Goal: Task Accomplishment & Management: Manage account settings

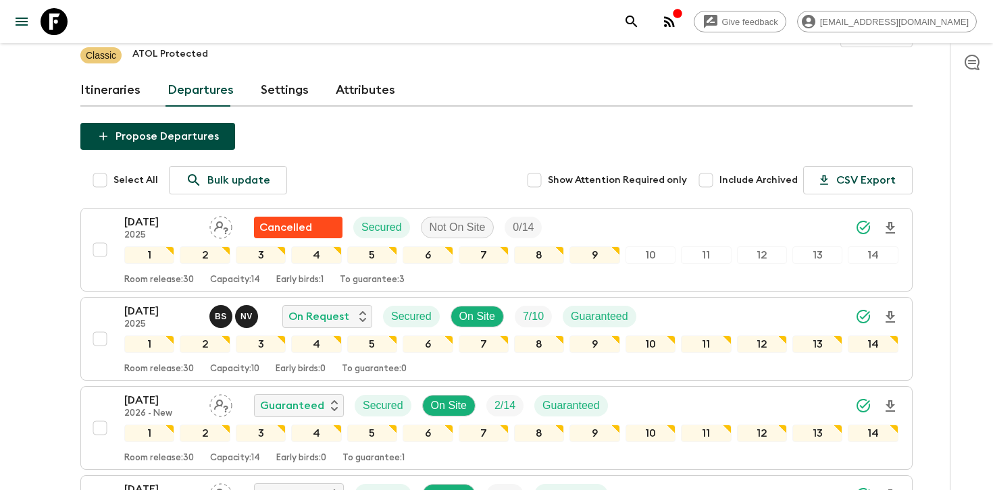
scroll to position [154, 0]
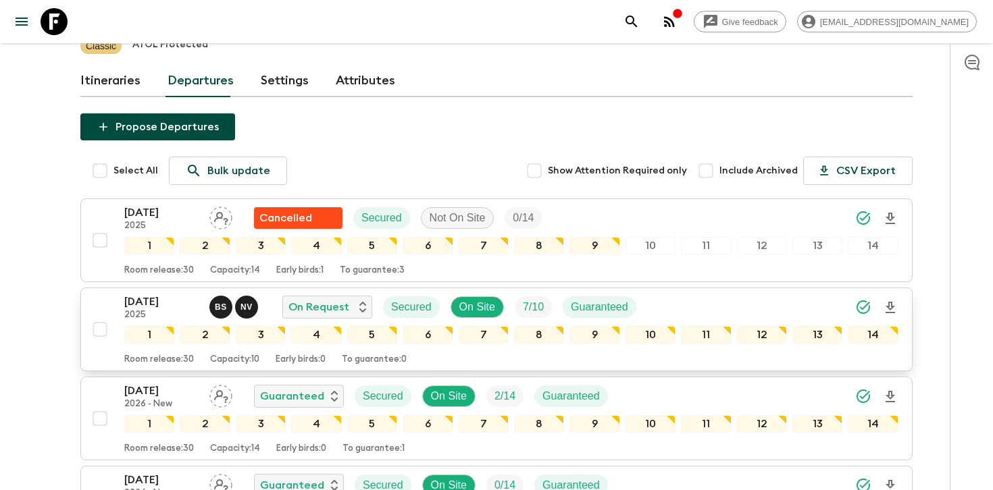
click at [751, 294] on div "[DATE] 2025 B S N V On Request Secured On Site 7 / 10 Guaranteed" at bounding box center [511, 307] width 774 height 27
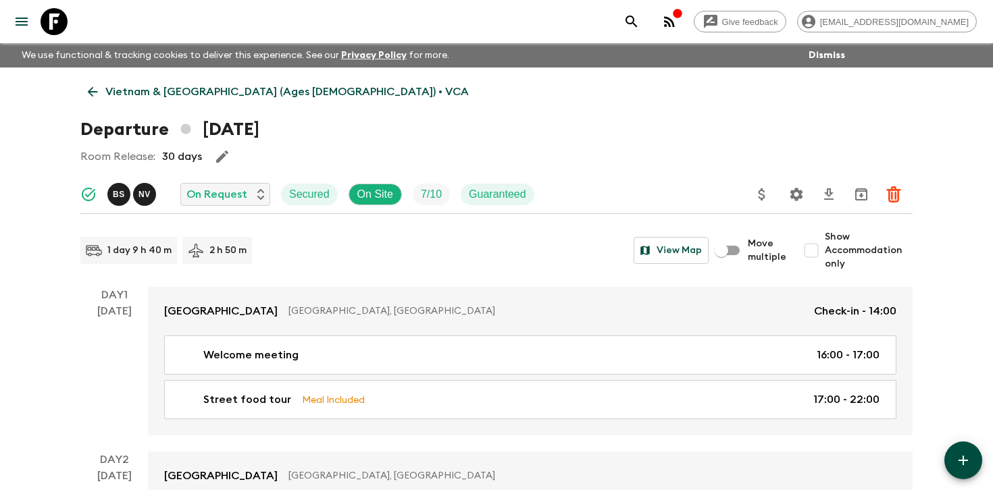
click at [800, 193] on icon "Settings" at bounding box center [796, 194] width 13 height 13
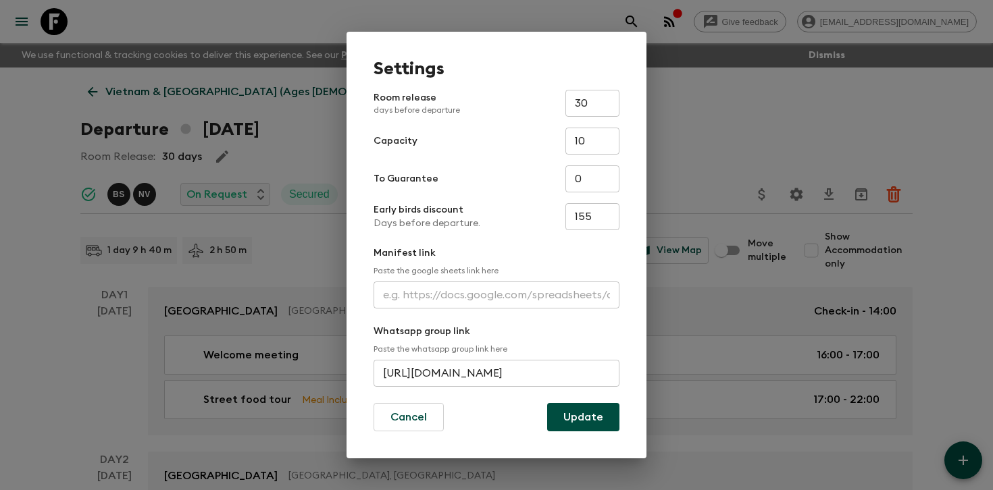
click at [443, 289] on input "text" at bounding box center [497, 295] width 246 height 27
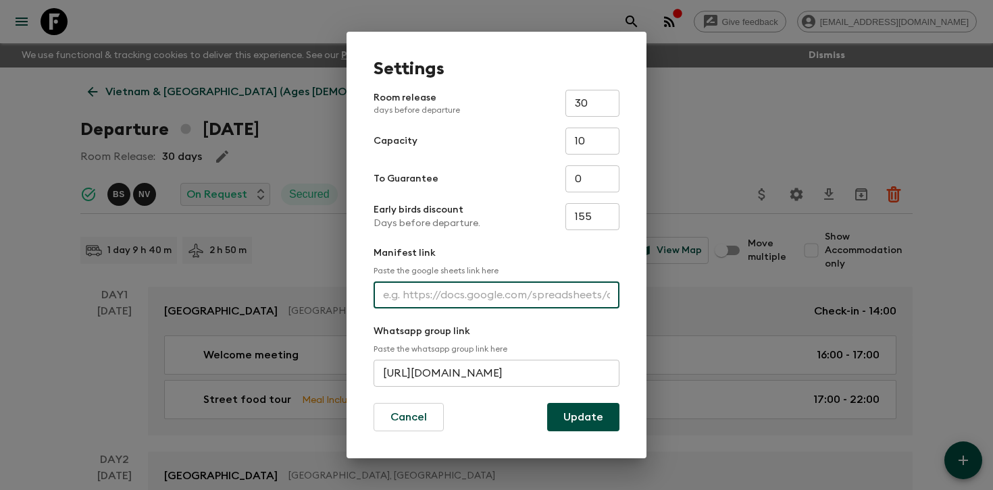
paste input "[URL][DOMAIN_NAME]"
type input "[URL][DOMAIN_NAME]"
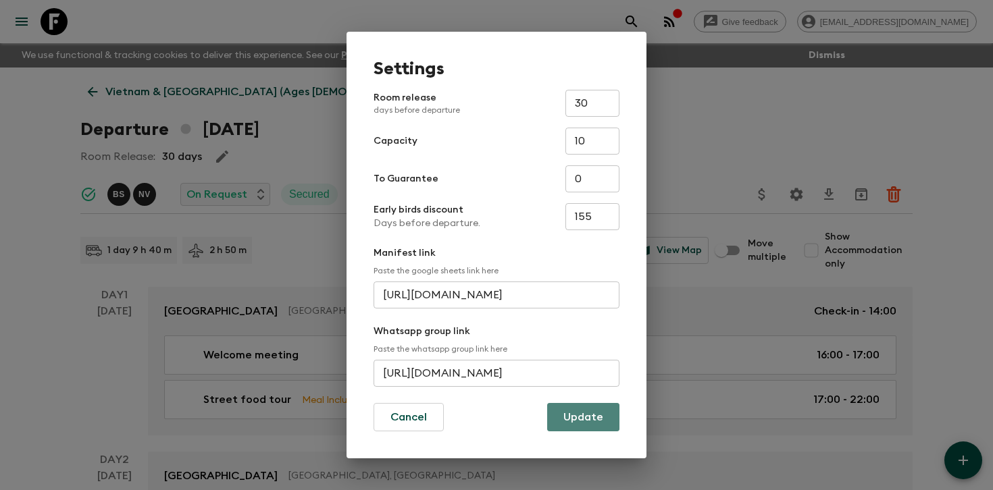
click at [567, 418] on button "Update" at bounding box center [583, 417] width 72 height 28
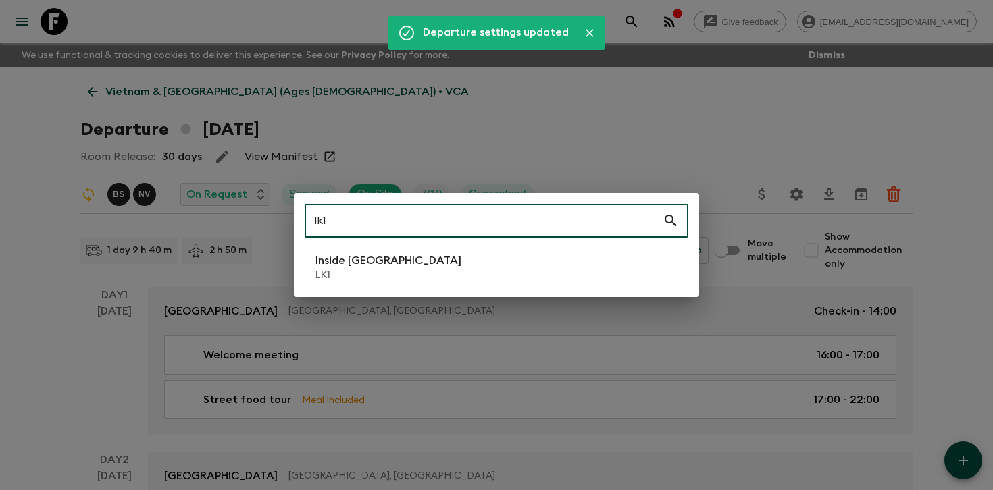
type input "lk1"
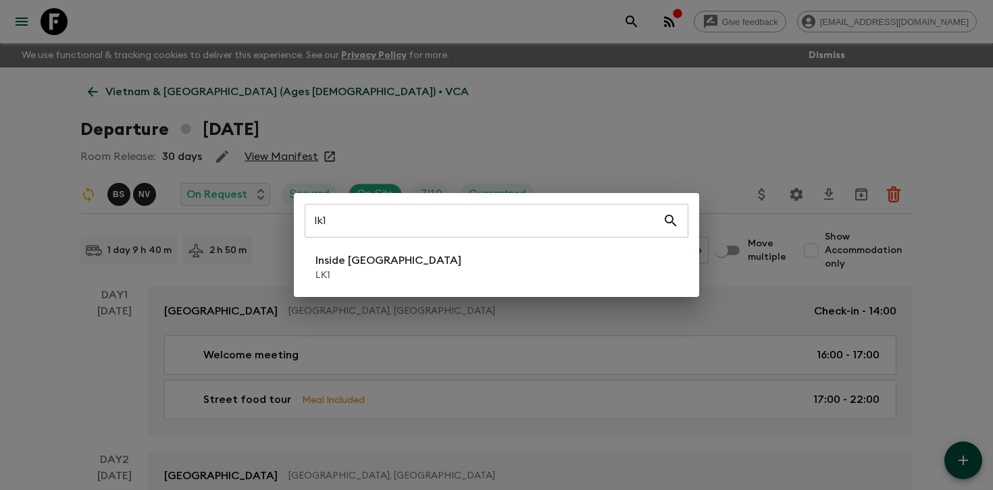
click at [367, 289] on div "lk1 ​ Inside [GEOGRAPHIC_DATA] LK1" at bounding box center [496, 245] width 405 height 104
click at [355, 273] on p "LK1" at bounding box center [388, 276] width 146 height 14
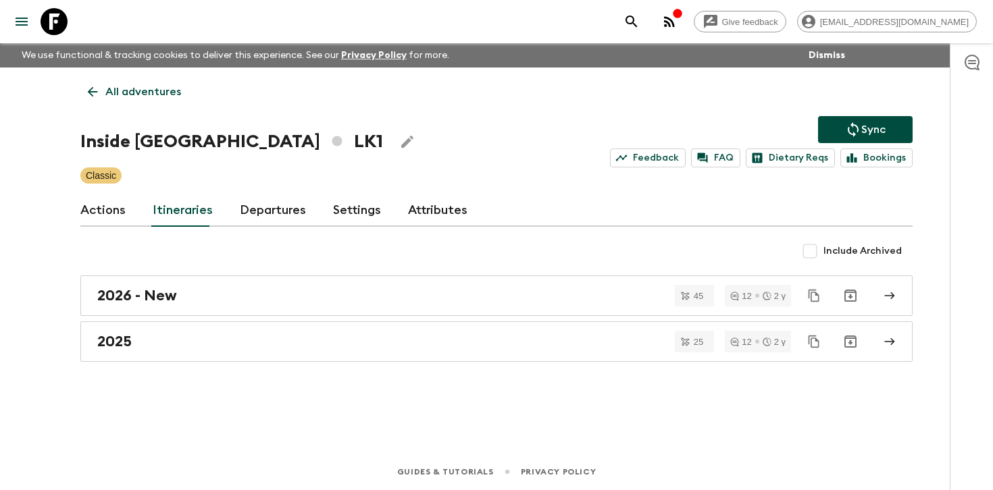
click at [253, 213] on link "Departures" at bounding box center [273, 211] width 66 height 32
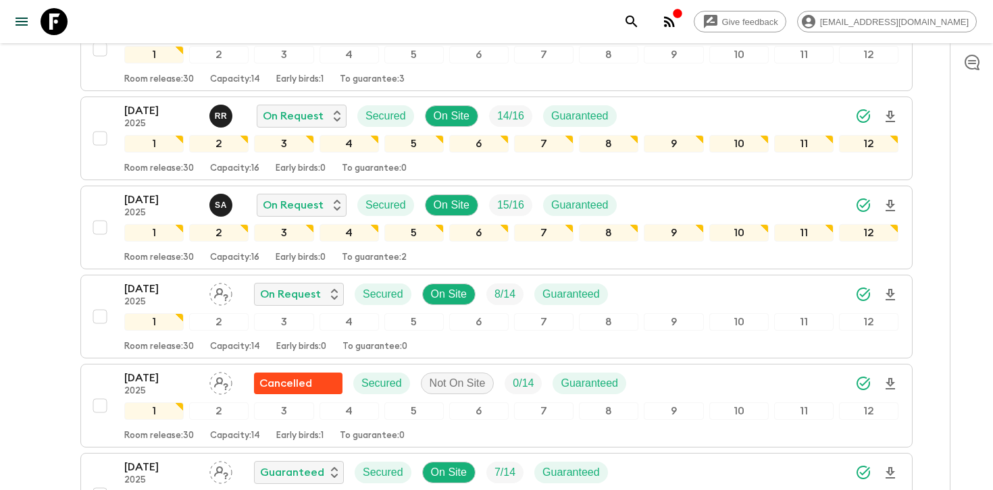
scroll to position [1035, 0]
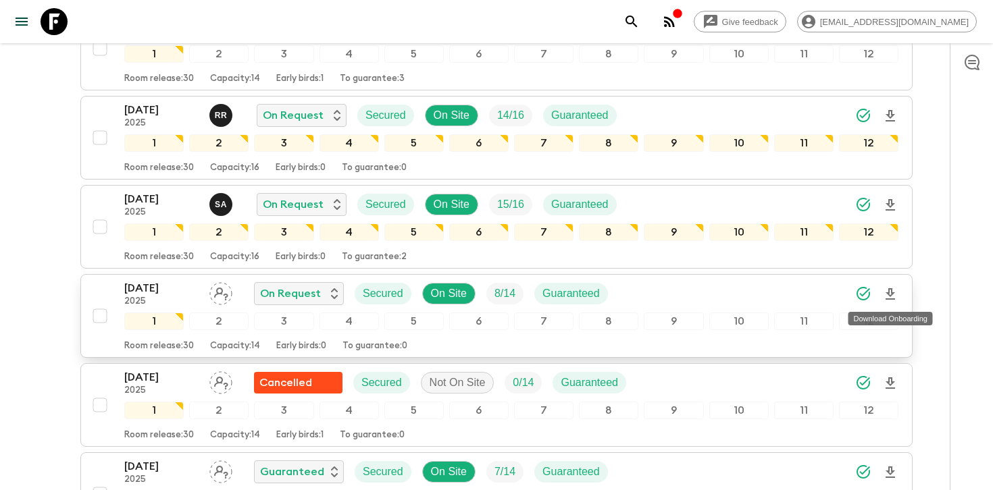
click at [890, 293] on icon "Download Onboarding" at bounding box center [890, 294] width 16 height 16
drag, startPoint x: 673, startPoint y: 287, endPoint x: 740, endPoint y: 290, distance: 67.6
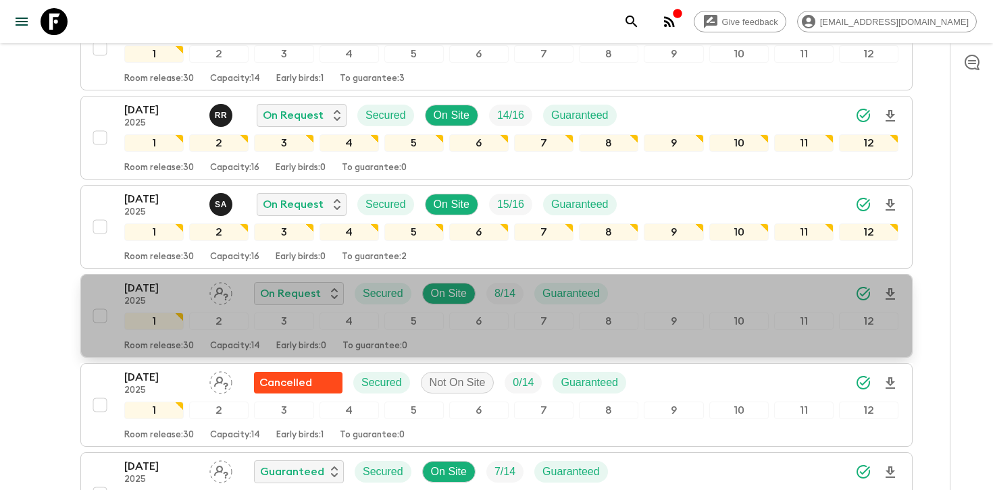
click at [747, 290] on div "[DATE] 2025 On Request Secured On Site 8 / 14 Guaranteed" at bounding box center [511, 293] width 774 height 27
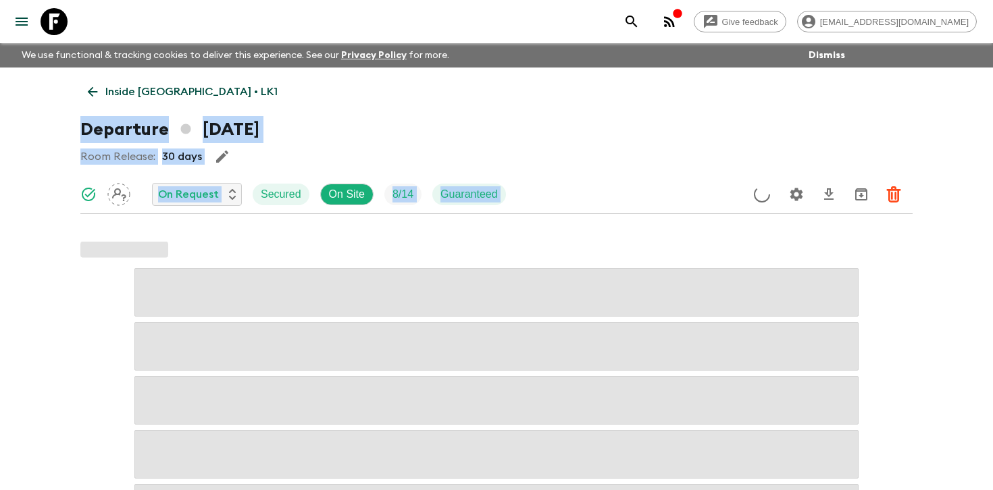
click at [629, 145] on div "Room Release: 30 days" at bounding box center [496, 156] width 832 height 27
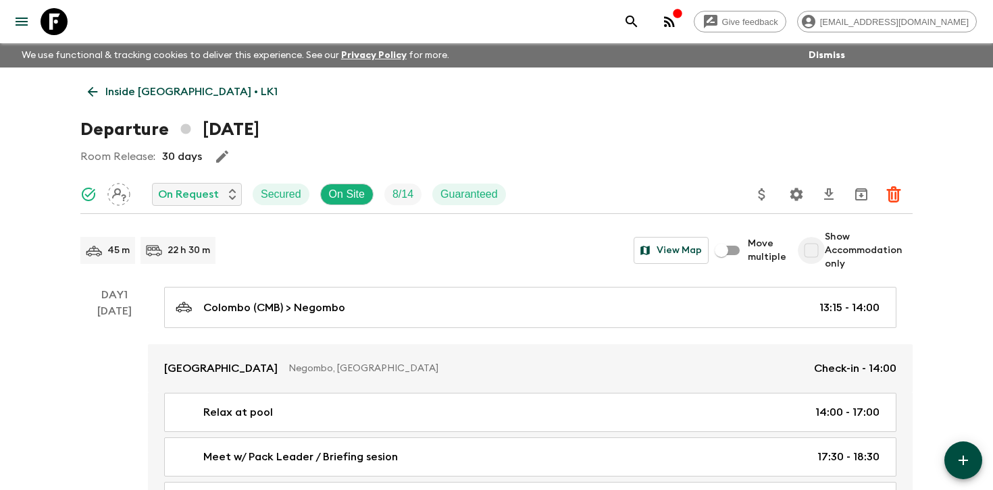
click at [822, 255] on input "Show Accommodation only" at bounding box center [811, 250] width 27 height 27
checkbox input "true"
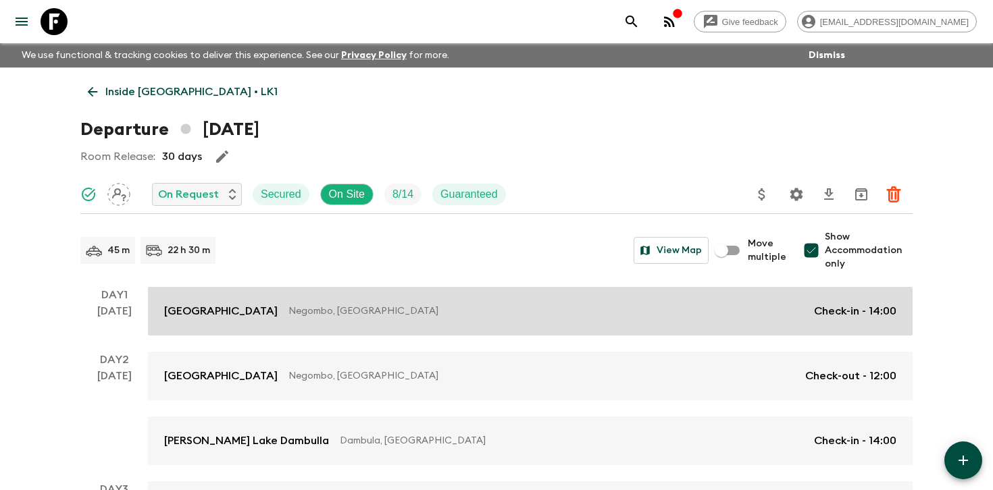
click at [742, 288] on link "Jetwing Lagoon Negombo, [GEOGRAPHIC_DATA] Check-in - 14:00" at bounding box center [530, 311] width 765 height 49
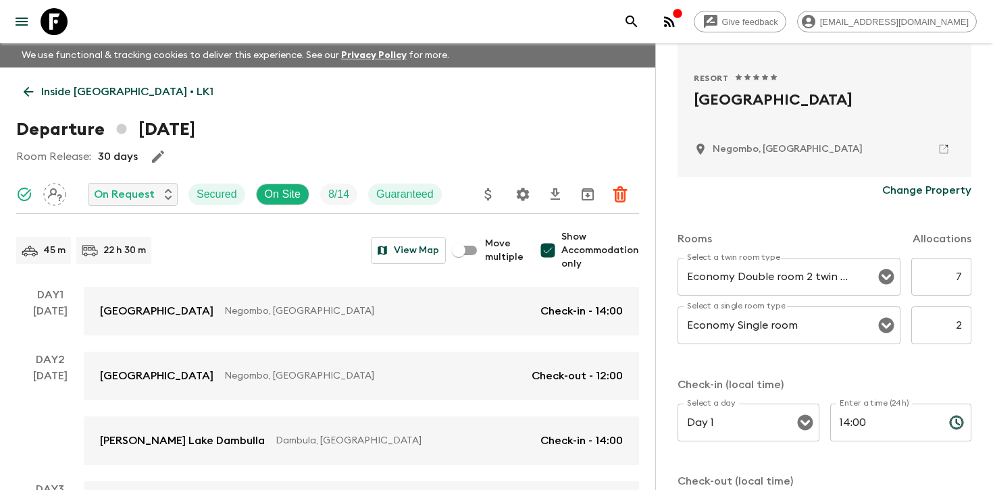
scroll to position [276, 0]
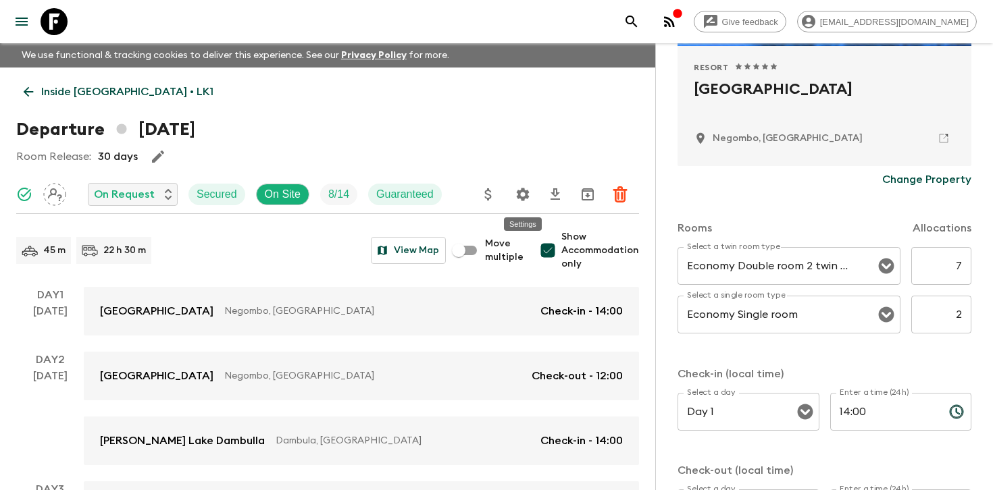
click at [521, 194] on icon "Settings" at bounding box center [523, 194] width 16 height 16
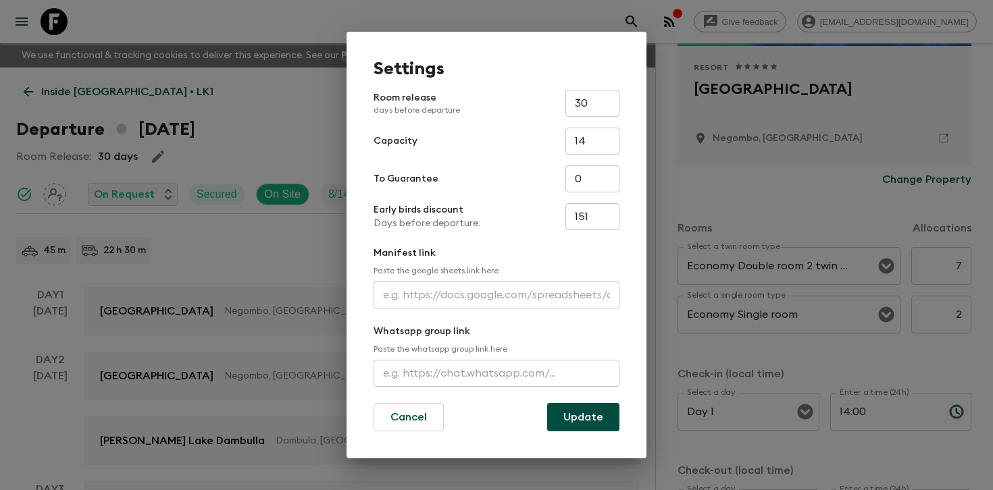
click at [402, 293] on input "text" at bounding box center [497, 295] width 246 height 27
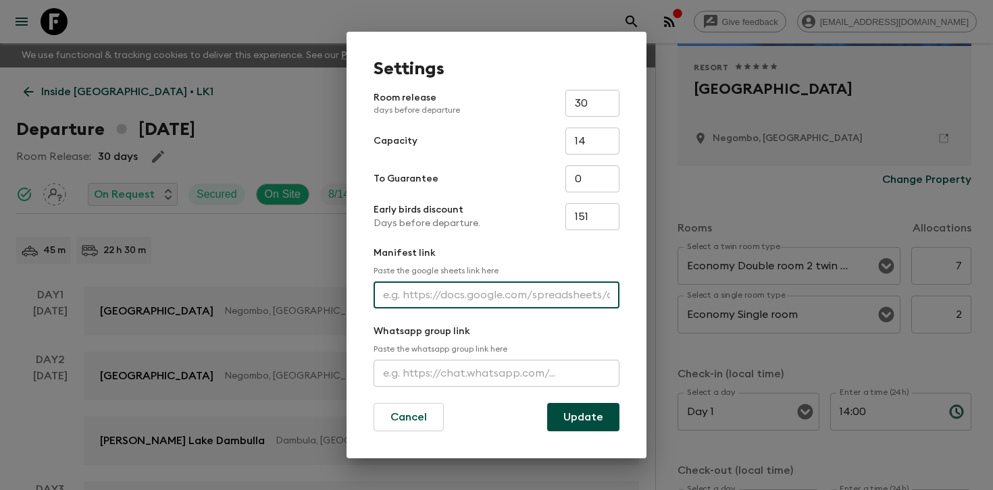
paste input "[URL][DOMAIN_NAME]"
type input "[URL][DOMAIN_NAME]"
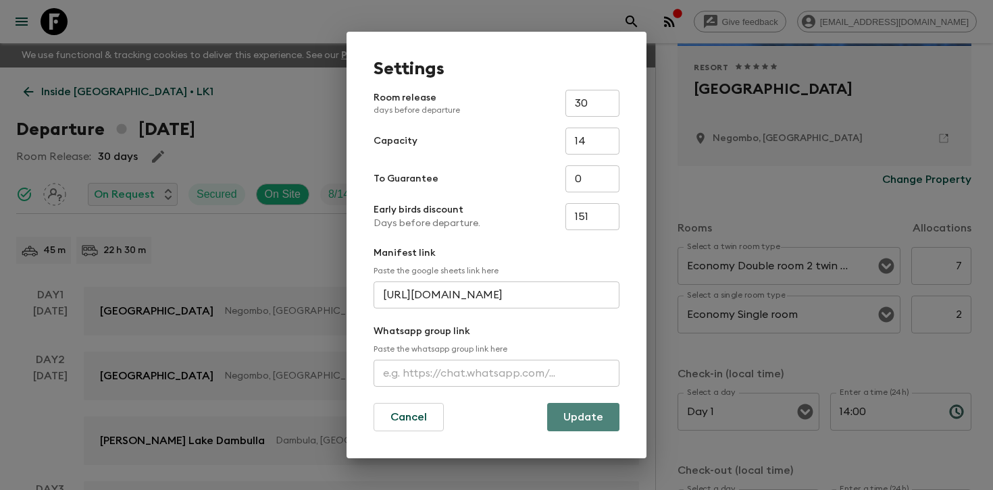
click at [565, 420] on button "Update" at bounding box center [583, 417] width 72 height 28
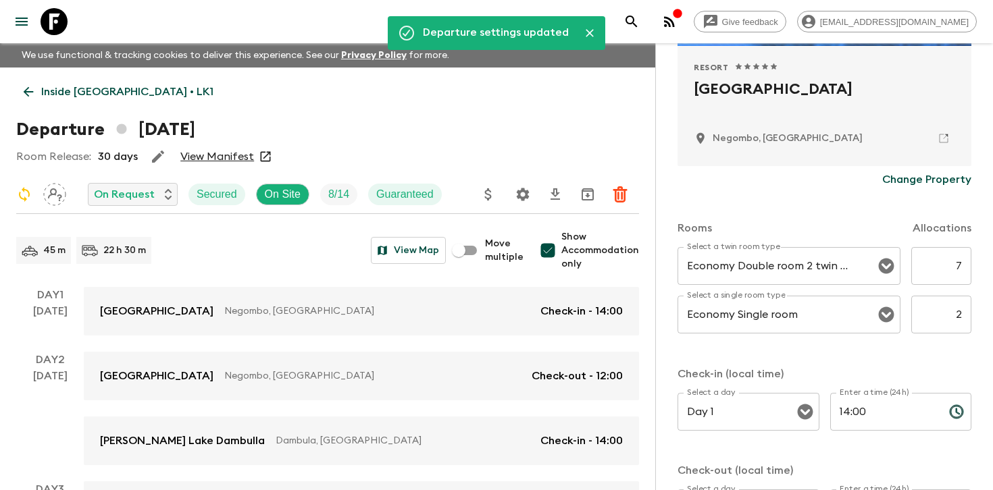
click at [961, 278] on input "7" at bounding box center [941, 266] width 60 height 38
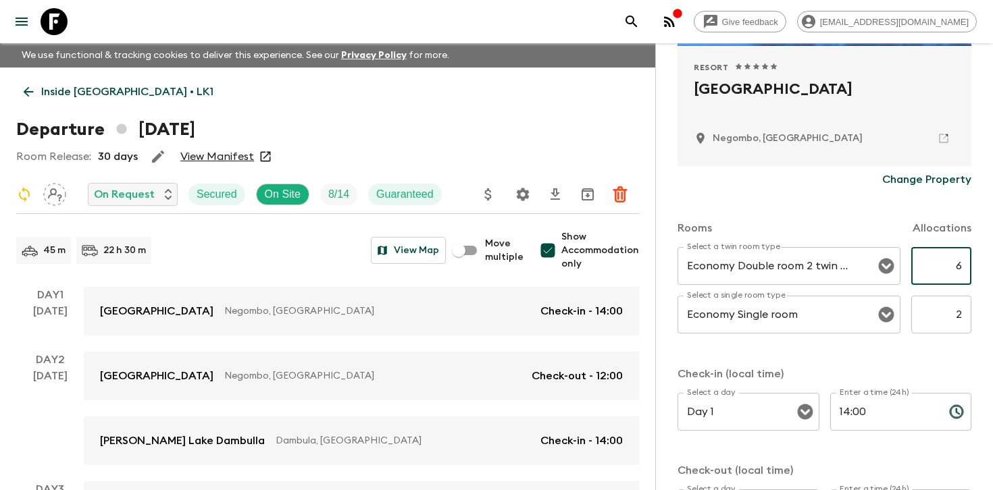
type input "6"
click at [919, 366] on p "Check-in (local time)" at bounding box center [825, 374] width 294 height 16
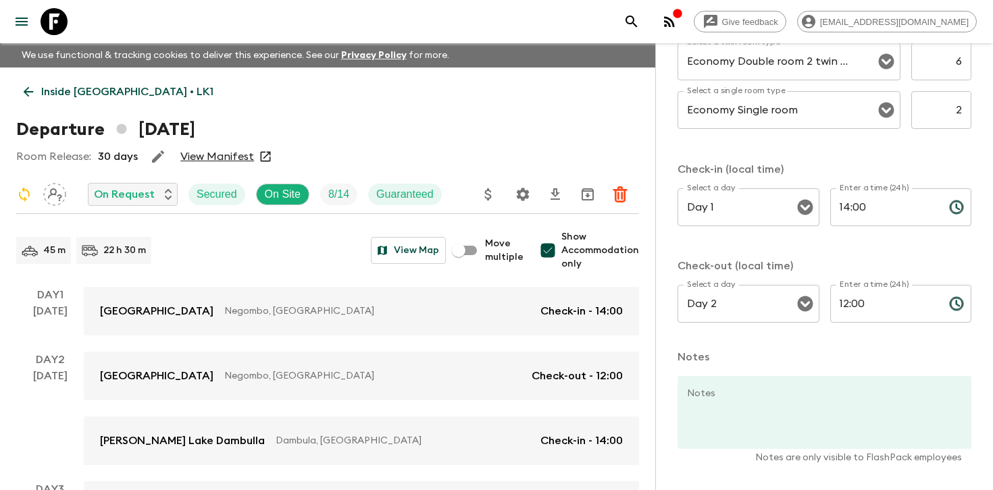
scroll to position [526, 0]
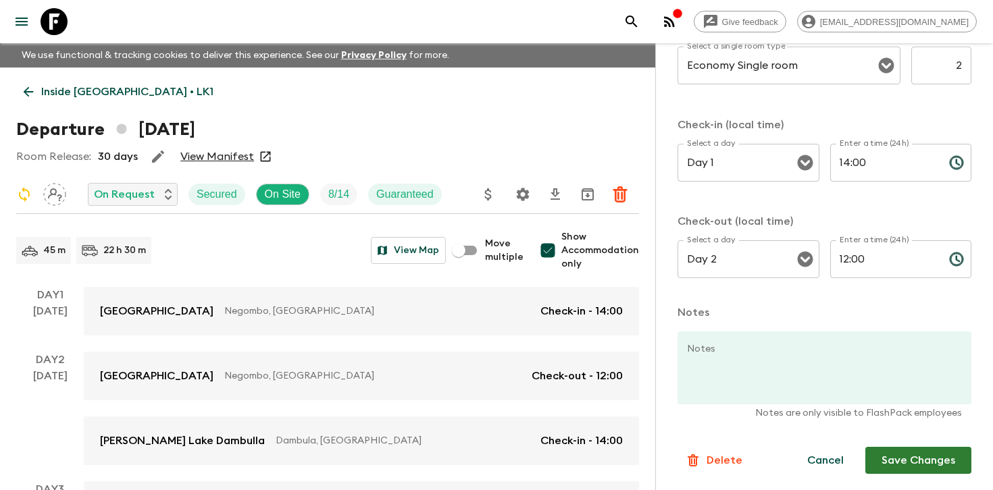
click at [893, 468] on button "Save Changes" at bounding box center [918, 460] width 106 height 27
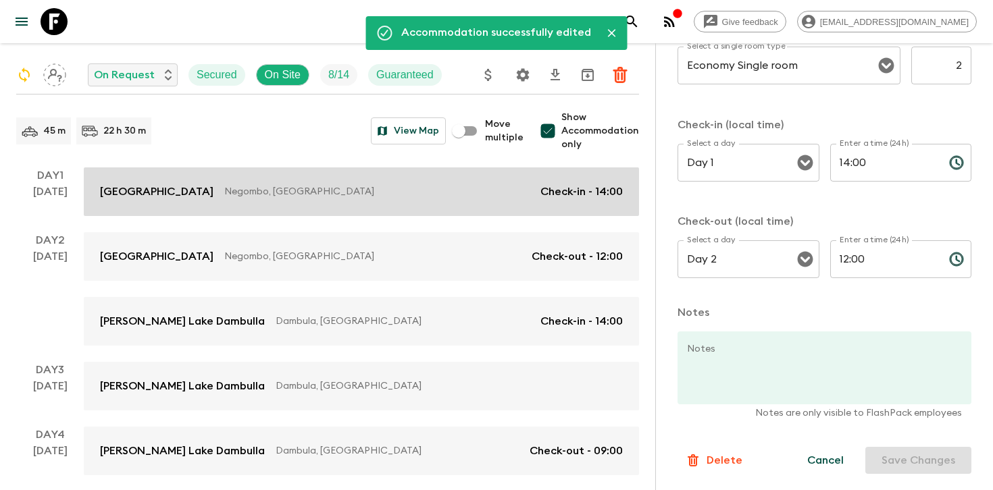
scroll to position [121, 0]
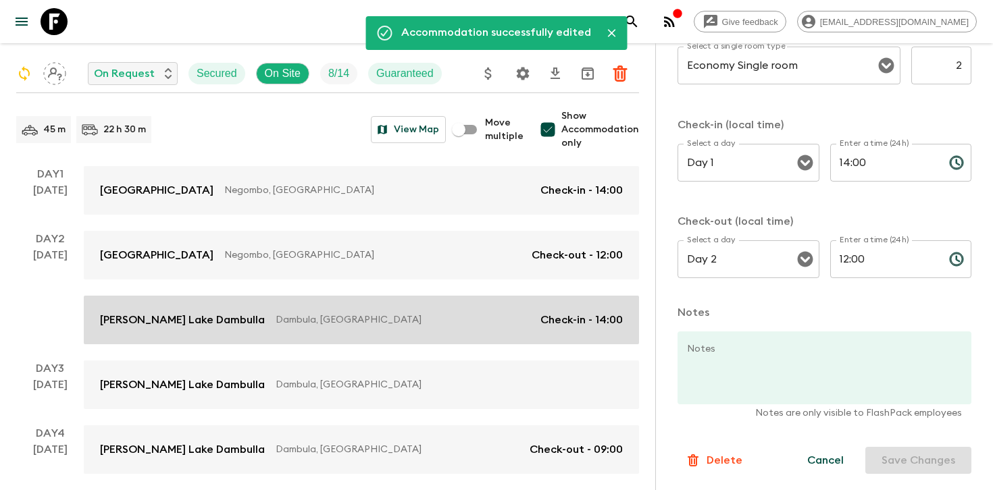
click at [430, 329] on link "[PERSON_NAME][GEOGRAPHIC_DATA], [GEOGRAPHIC_DATA] Check-in - 14:00" at bounding box center [361, 320] width 555 height 49
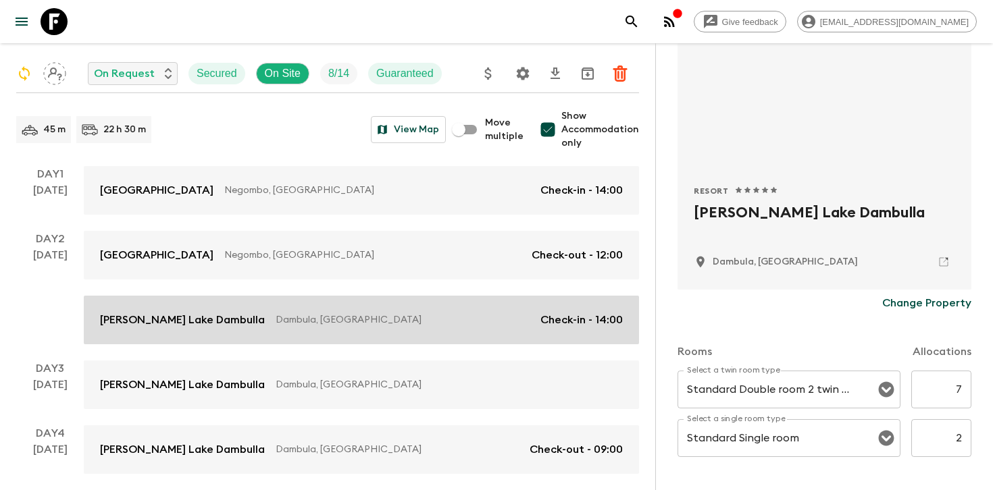
scroll to position [238, 0]
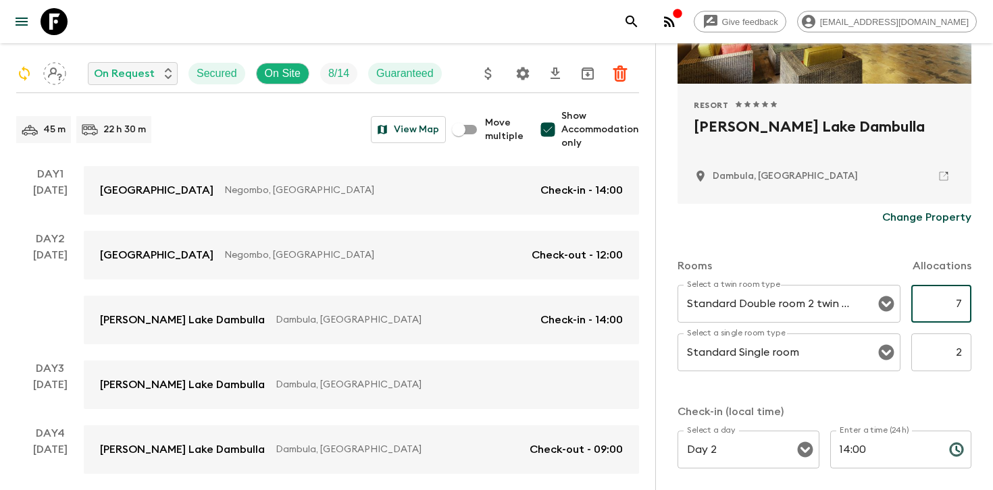
click at [957, 303] on input "7" at bounding box center [941, 304] width 60 height 38
type input "6"
click at [913, 394] on div "Rooms Allocations Select a twin room type Standard Double room 2 twin beds Sele…" at bounding box center [825, 406] width 294 height 350
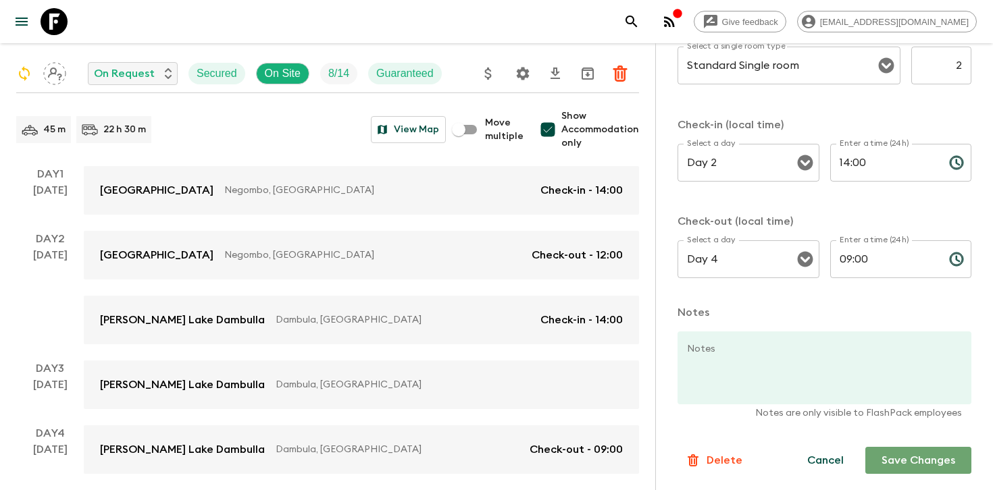
click at [911, 458] on button "Save Changes" at bounding box center [918, 460] width 106 height 27
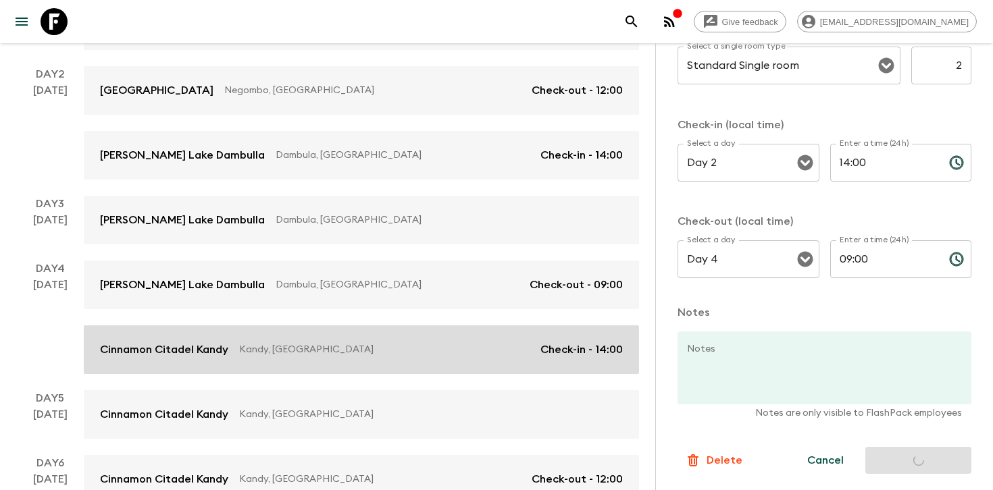
scroll to position [288, 0]
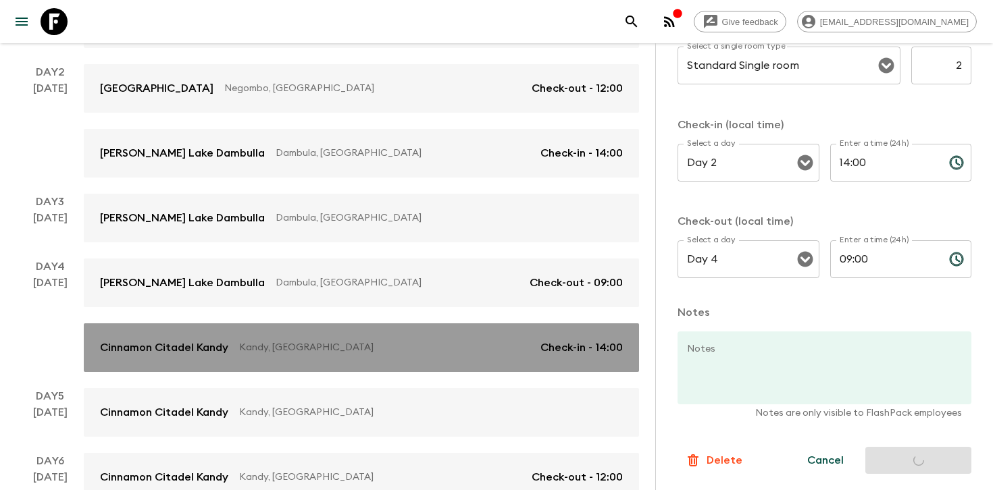
click at [469, 349] on p "Kandy, [GEOGRAPHIC_DATA]" at bounding box center [384, 348] width 291 height 14
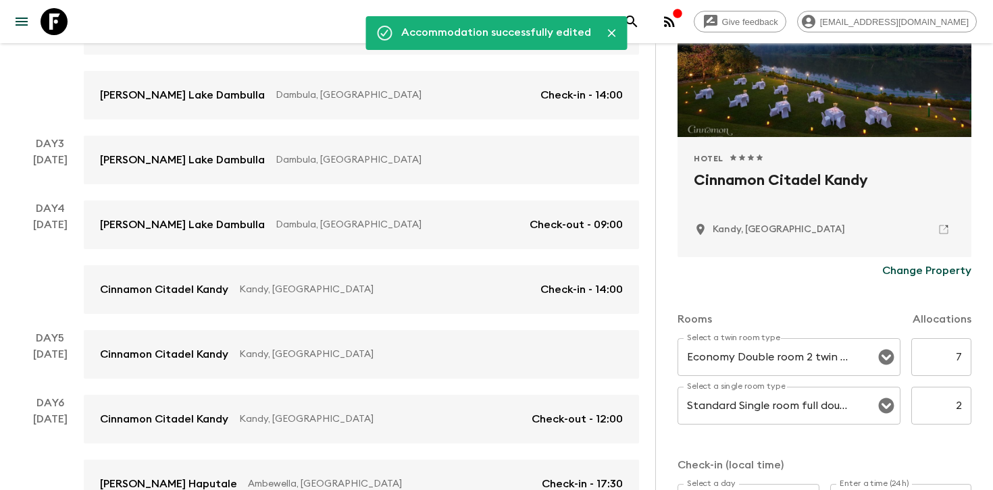
scroll to position [329, 0]
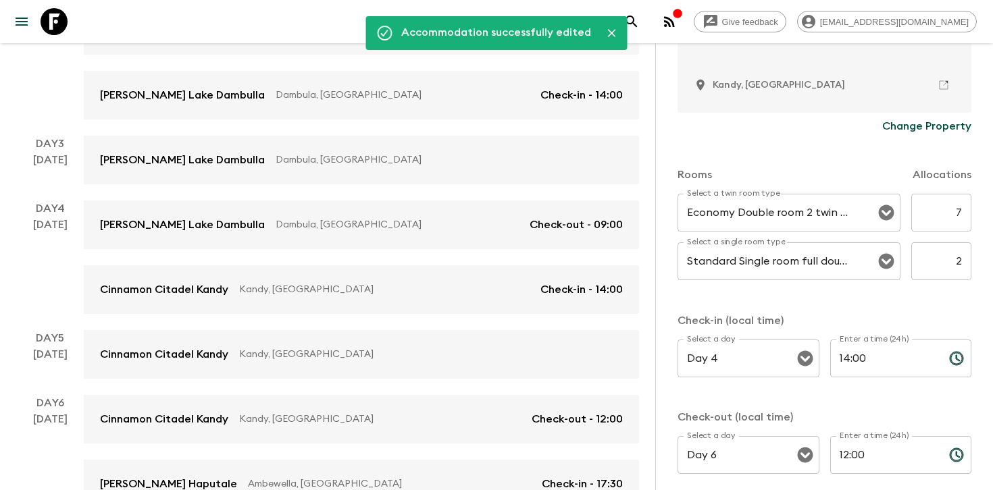
click at [953, 214] on input "7" at bounding box center [941, 213] width 60 height 38
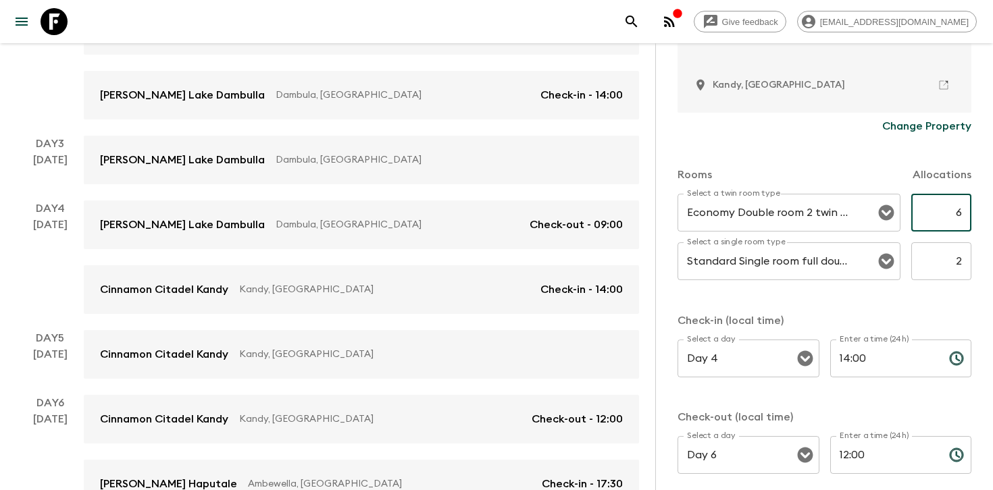
type input "6"
click at [908, 302] on div "Rooms Allocations Select a twin room type Economy Double room 2 twin beds Selec…" at bounding box center [825, 315] width 294 height 350
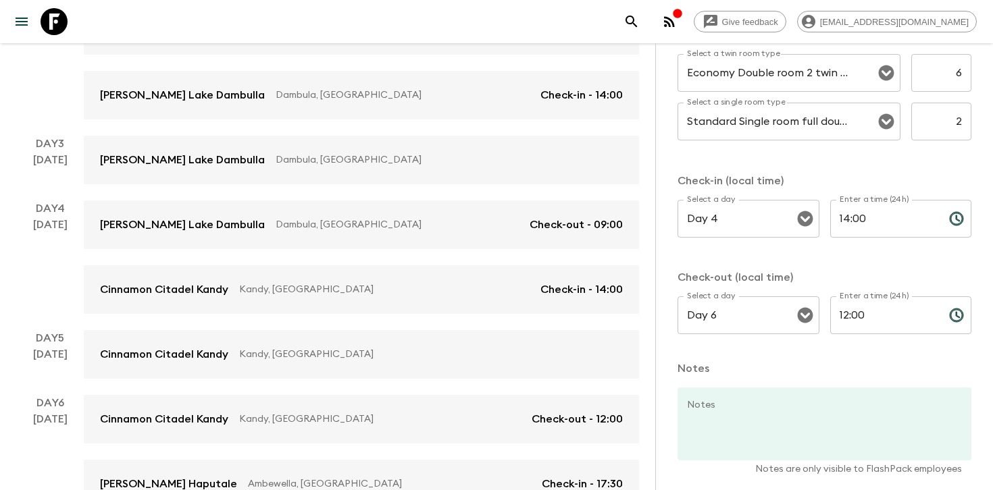
scroll to position [526, 0]
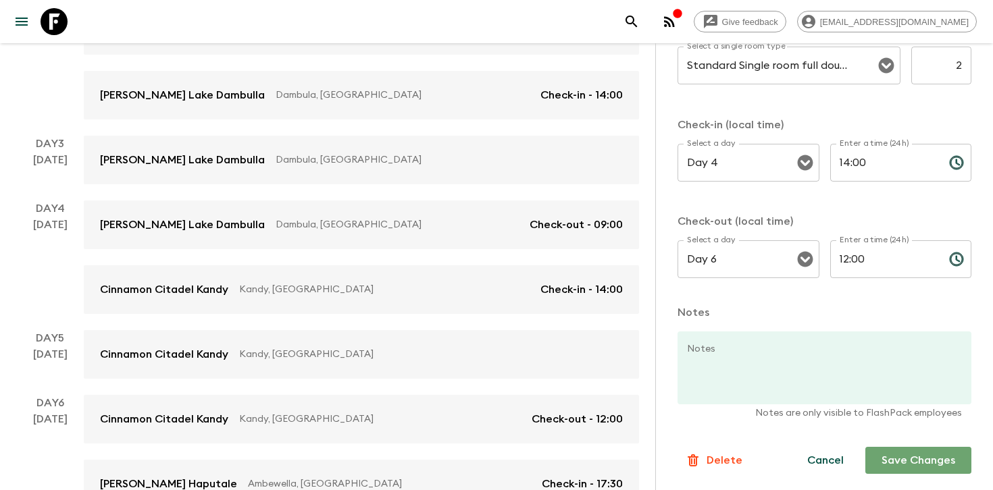
click at [916, 451] on button "Save Changes" at bounding box center [918, 460] width 106 height 27
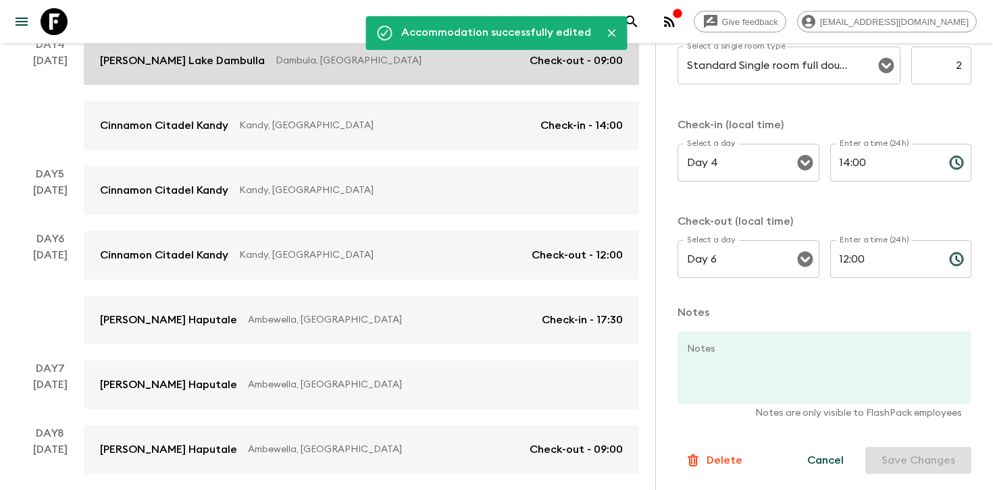
scroll to position [538, 0]
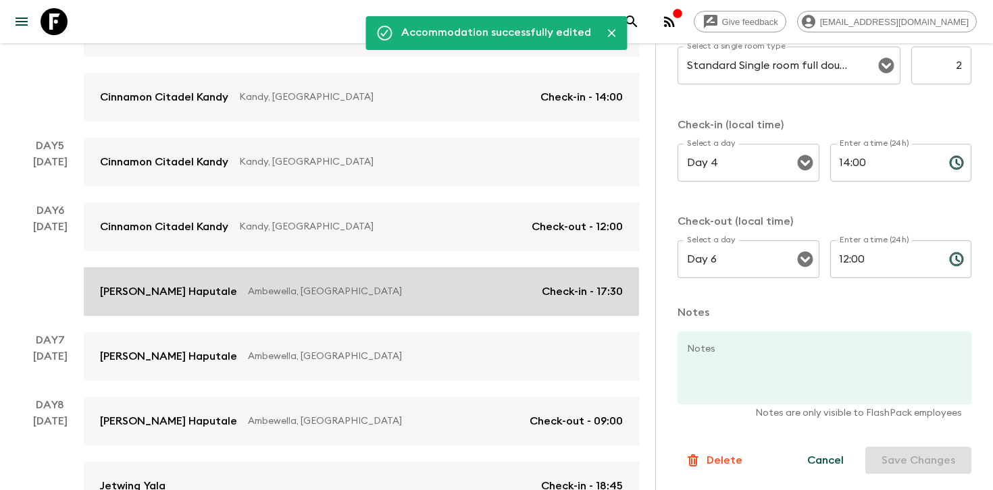
click at [362, 286] on p "Ambewella, [GEOGRAPHIC_DATA]" at bounding box center [389, 292] width 283 height 14
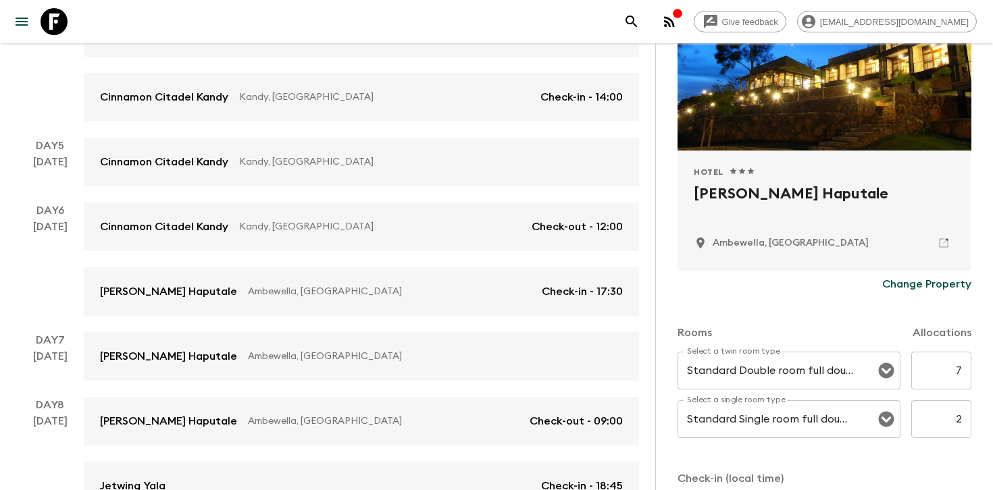
scroll to position [258, 0]
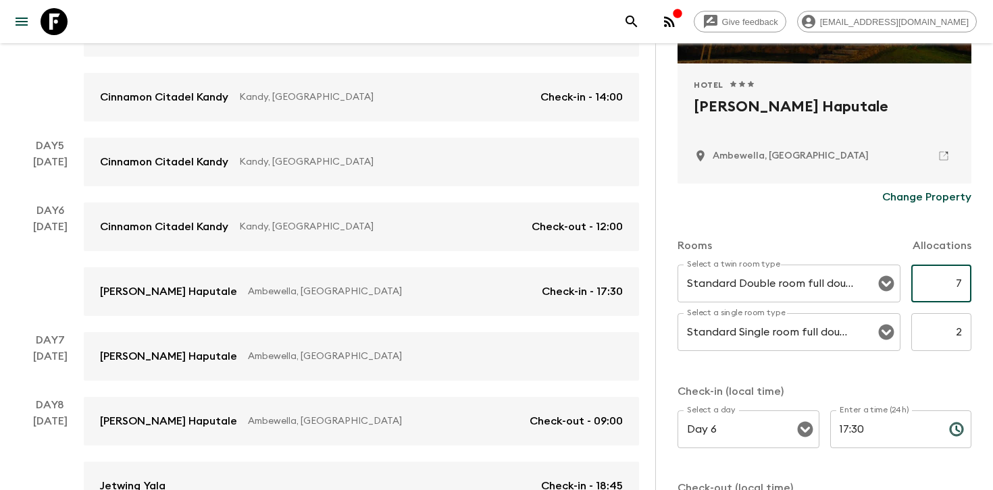
click at [961, 280] on input "7" at bounding box center [941, 284] width 60 height 38
type input "6"
click at [919, 372] on div "Rooms Allocations Select a twin room type Standard Double room full double bed …" at bounding box center [825, 386] width 294 height 350
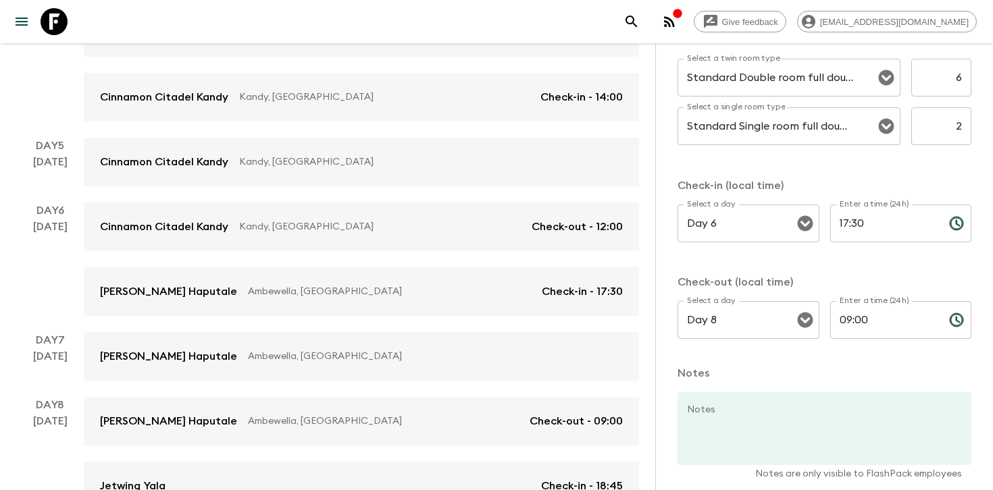
scroll to position [526, 0]
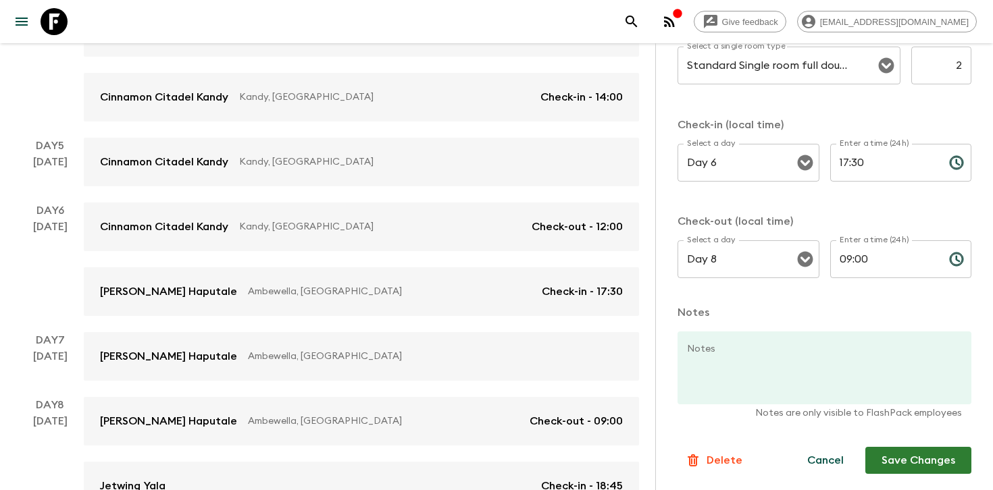
click at [914, 463] on button "Save Changes" at bounding box center [918, 460] width 106 height 27
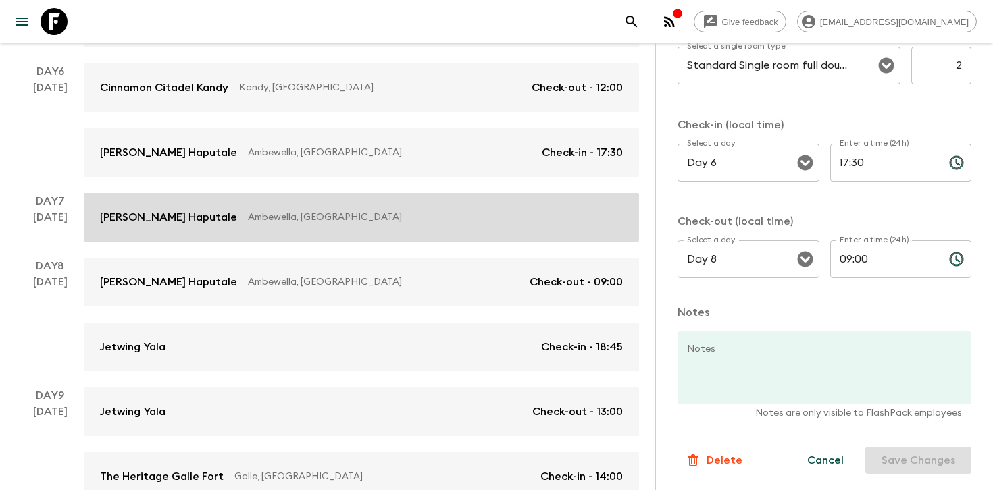
scroll to position [792, 0]
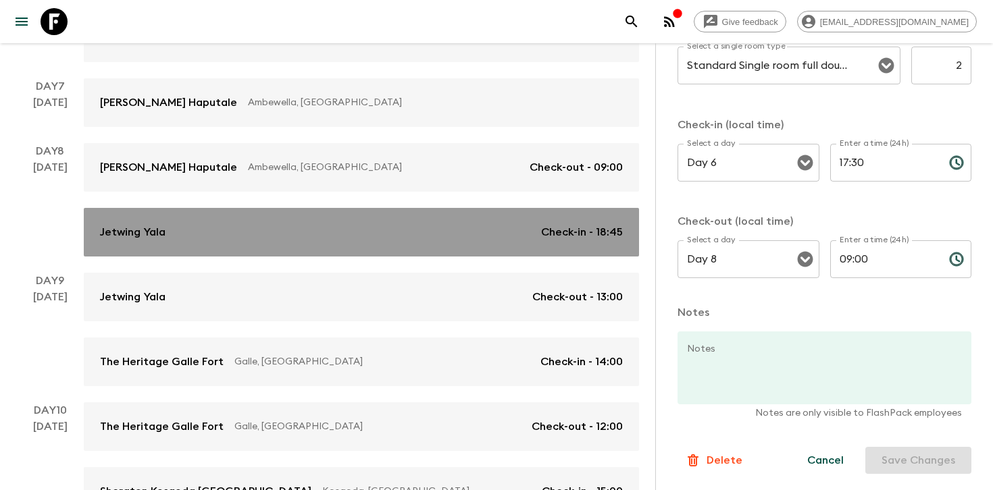
click at [426, 243] on link "Jetwing Yala Check-in - 18:45" at bounding box center [361, 232] width 555 height 49
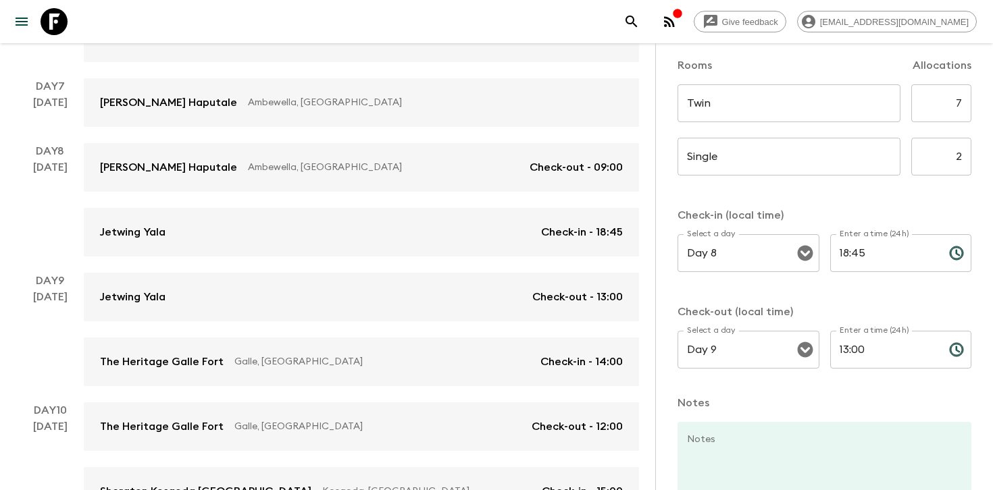
scroll to position [342, 0]
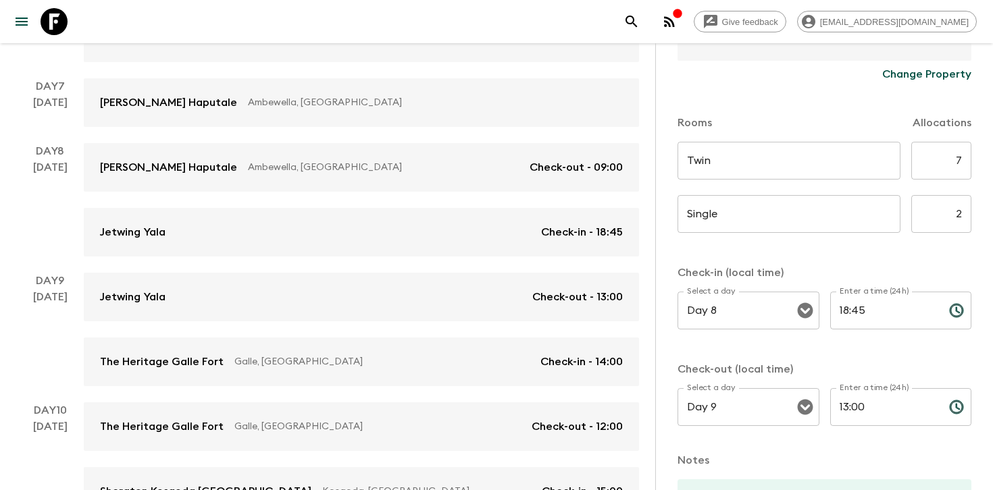
click at [958, 153] on input "7" at bounding box center [941, 161] width 60 height 38
type input "6"
click at [926, 254] on form "Jetwing Yala Change Property Rooms Allocations Twin ​ ​ 6 ​ Single ​ ​ 2 ​ Chec…" at bounding box center [825, 213] width 294 height 818
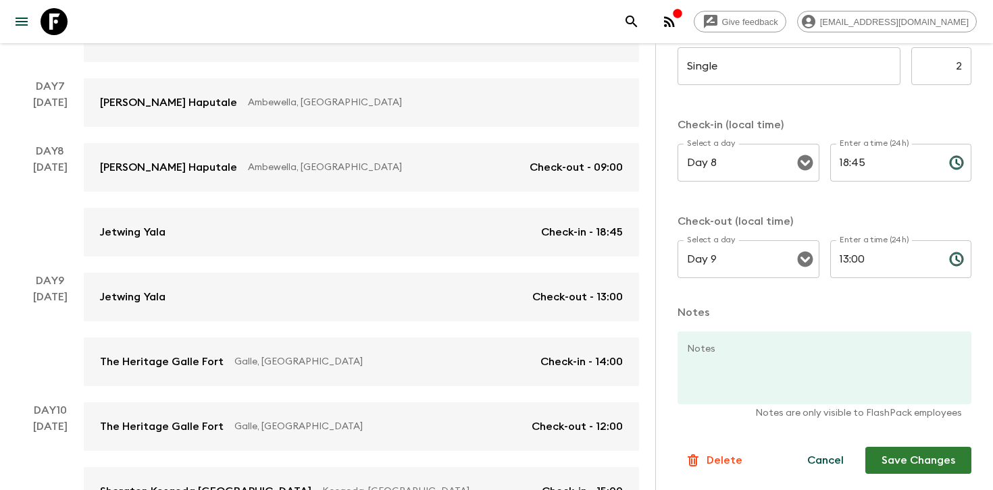
click at [917, 480] on div "Information Comments Website Map Jetwing Yala Change Property Rooms Allocations…" at bounding box center [825, 62] width 294 height 899
click at [907, 465] on button "Save Changes" at bounding box center [918, 460] width 106 height 27
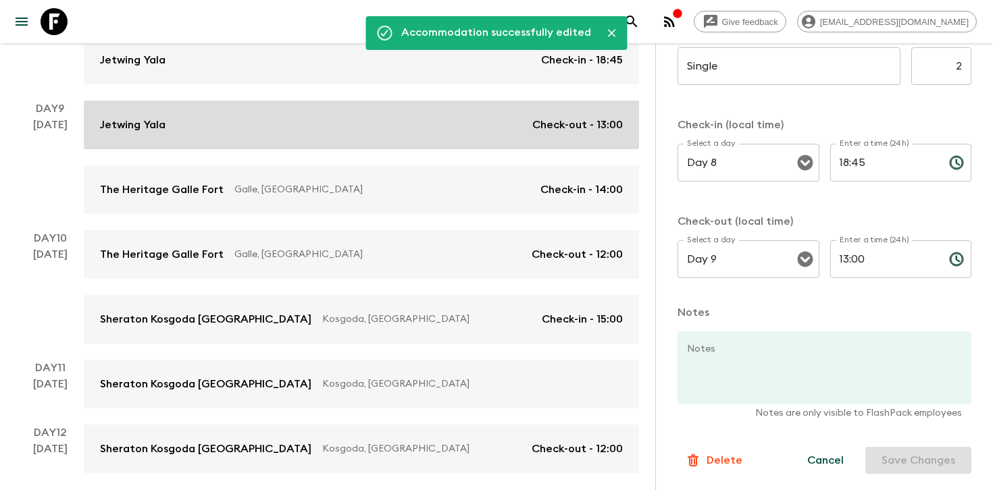
scroll to position [973, 0]
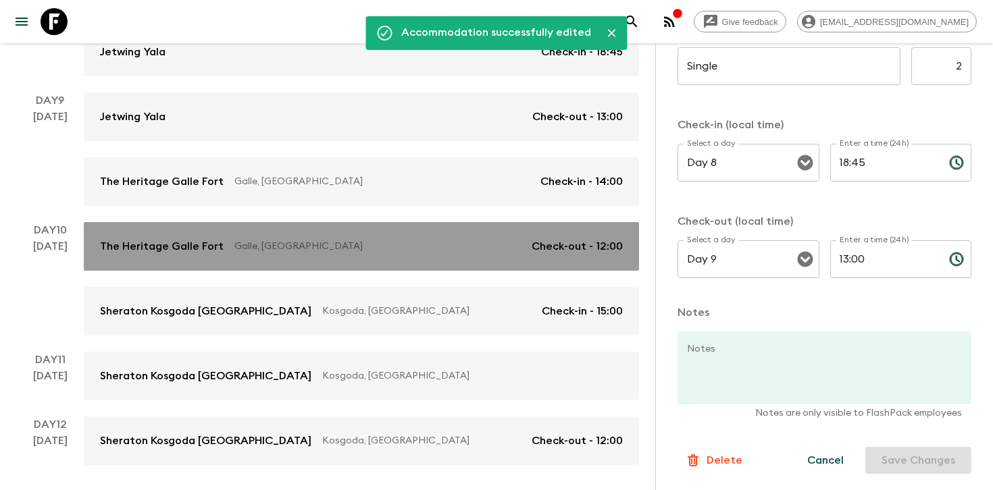
click at [465, 259] on link "The Heritage [GEOGRAPHIC_DATA], [GEOGRAPHIC_DATA] Check-out - 12:00" at bounding box center [361, 246] width 555 height 49
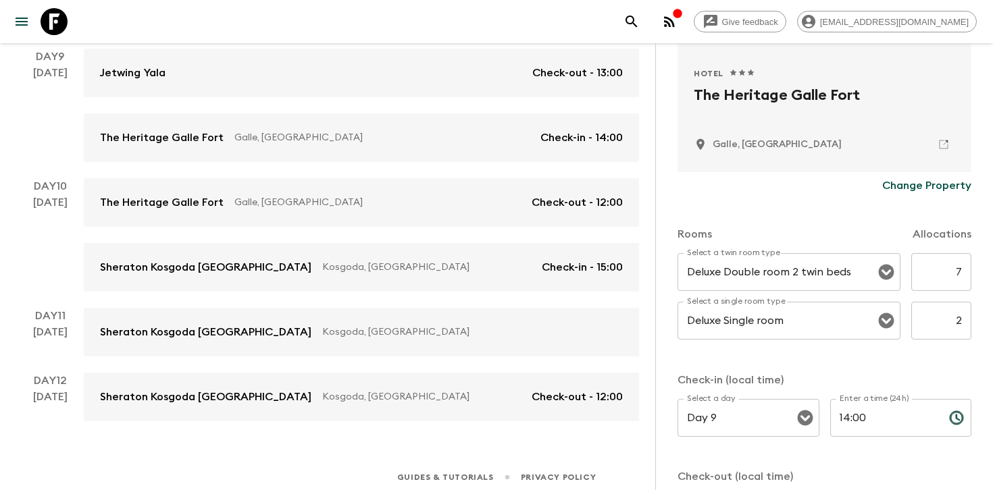
scroll to position [273, 0]
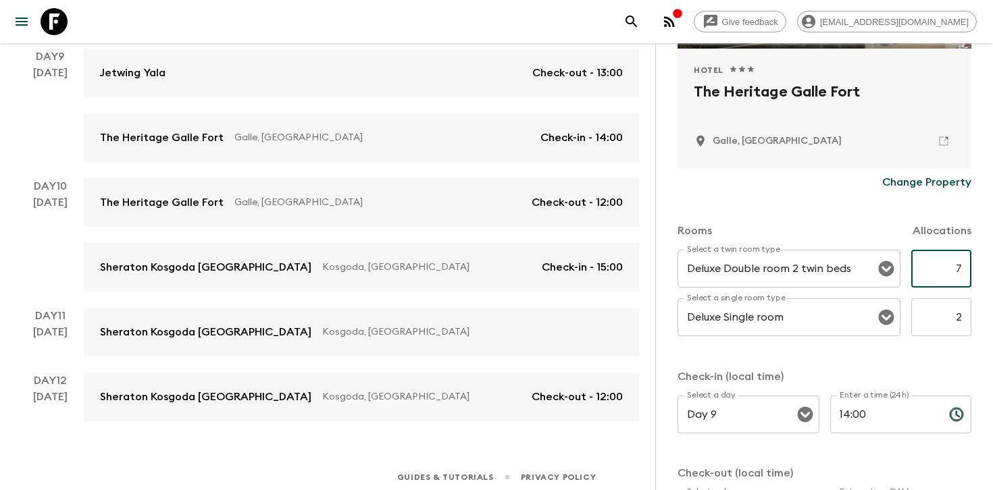
click at [954, 271] on input "7" at bounding box center [941, 269] width 60 height 38
type input "6"
click at [928, 359] on div "Rooms Allocations Select a twin room type Deluxe Double room 2 twin beds Select…" at bounding box center [825, 371] width 294 height 350
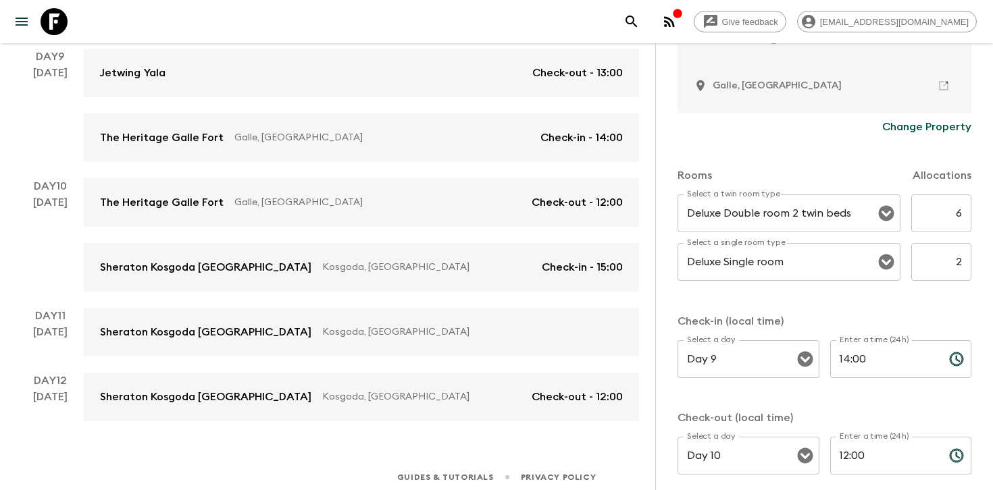
scroll to position [526, 0]
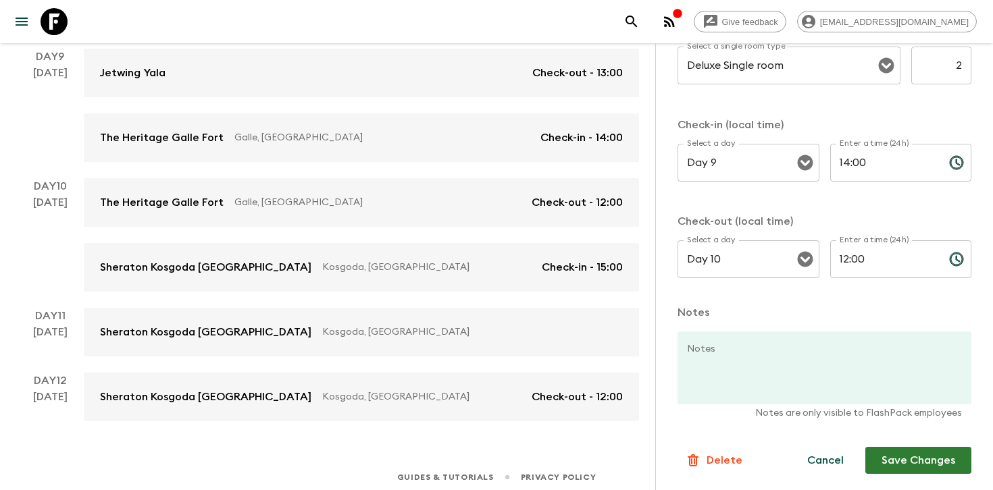
click at [913, 461] on button "Save Changes" at bounding box center [918, 460] width 106 height 27
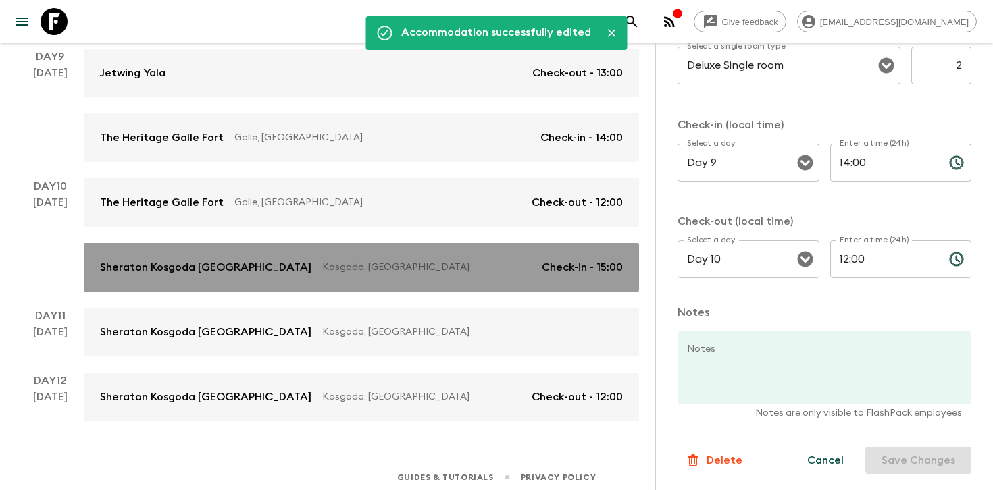
click at [420, 274] on p "Kosgoda, [GEOGRAPHIC_DATA]" at bounding box center [426, 268] width 209 height 14
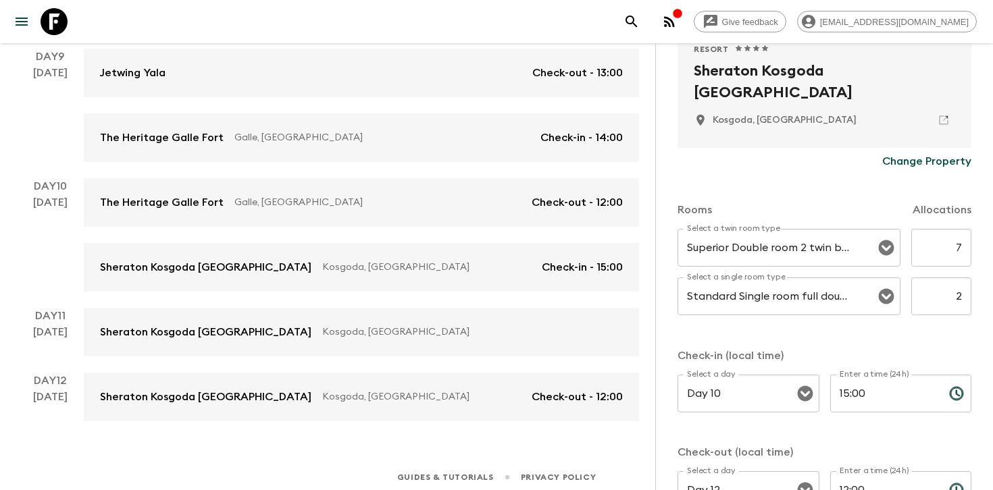
scroll to position [332, 0]
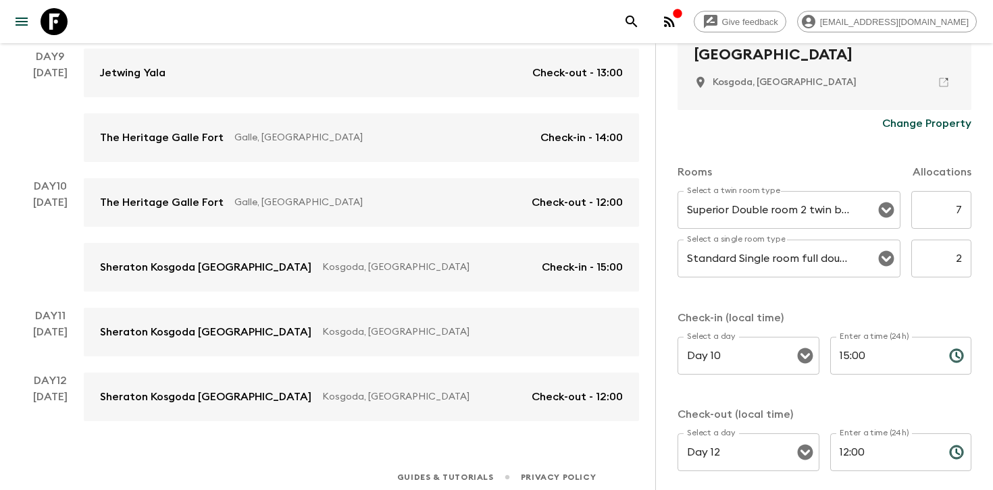
click at [957, 216] on input "7" at bounding box center [941, 210] width 60 height 38
type input "6"
click at [934, 288] on div "Select a twin room type Superior Double room 2 twin beds Select a twin room typ…" at bounding box center [825, 242] width 294 height 103
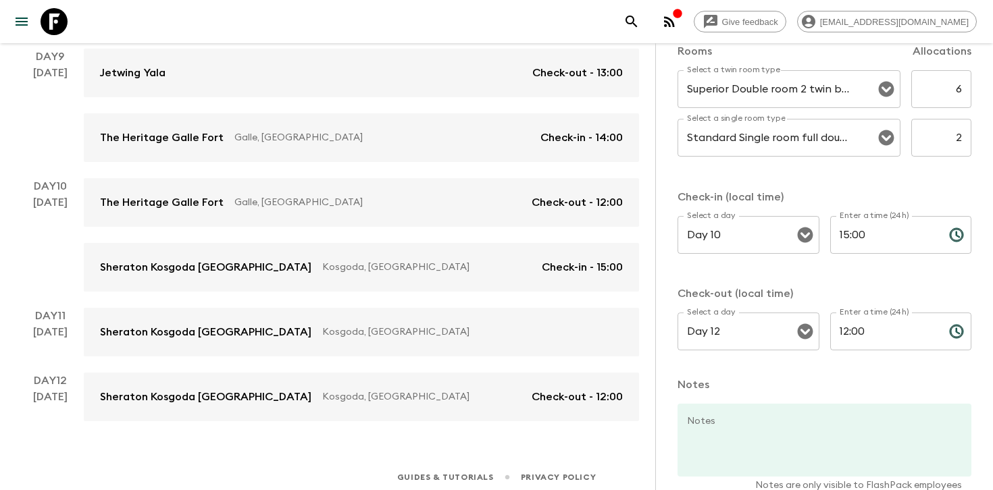
scroll to position [526, 0]
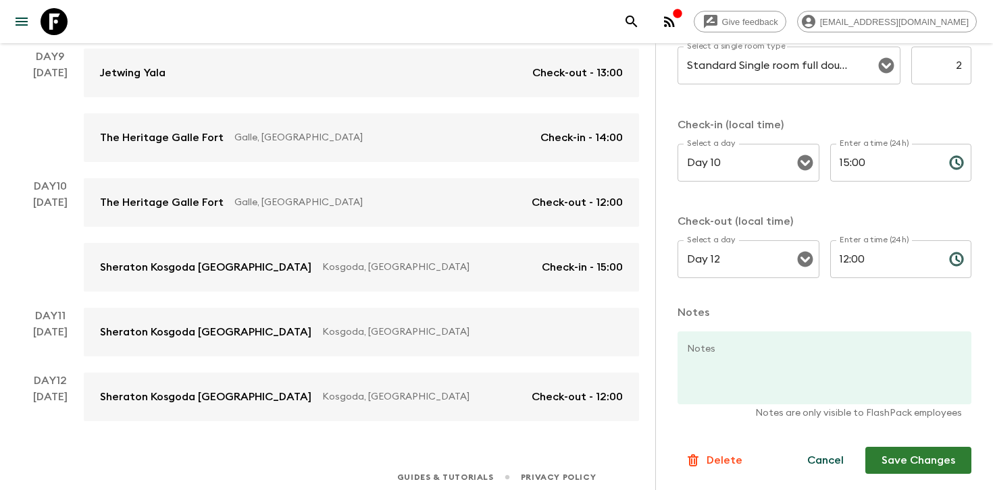
click at [917, 466] on button "Save Changes" at bounding box center [918, 460] width 106 height 27
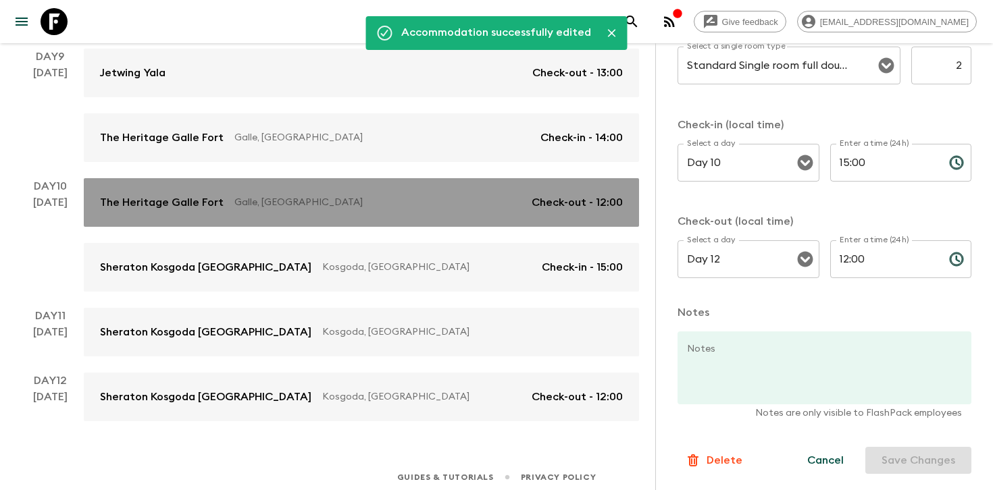
click at [403, 198] on p "Galle, [GEOGRAPHIC_DATA]" at bounding box center [377, 203] width 286 height 14
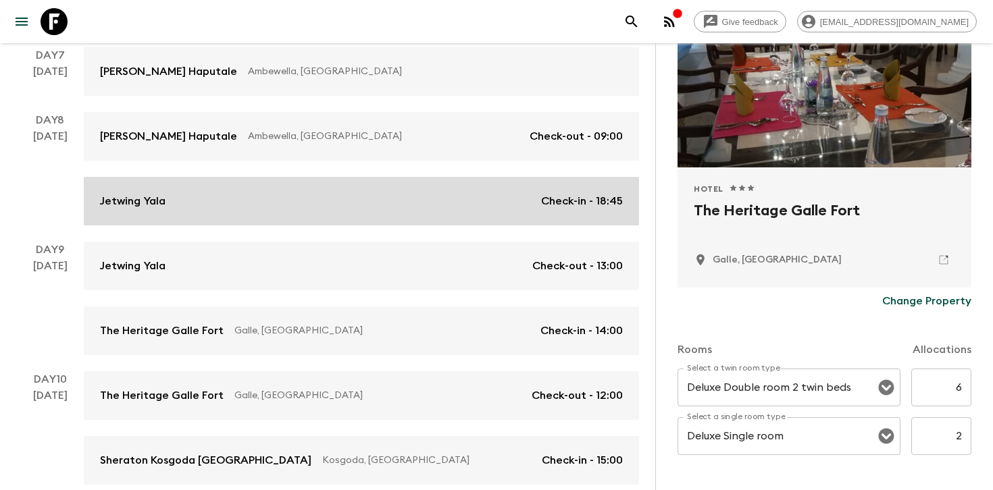
scroll to position [774, 0]
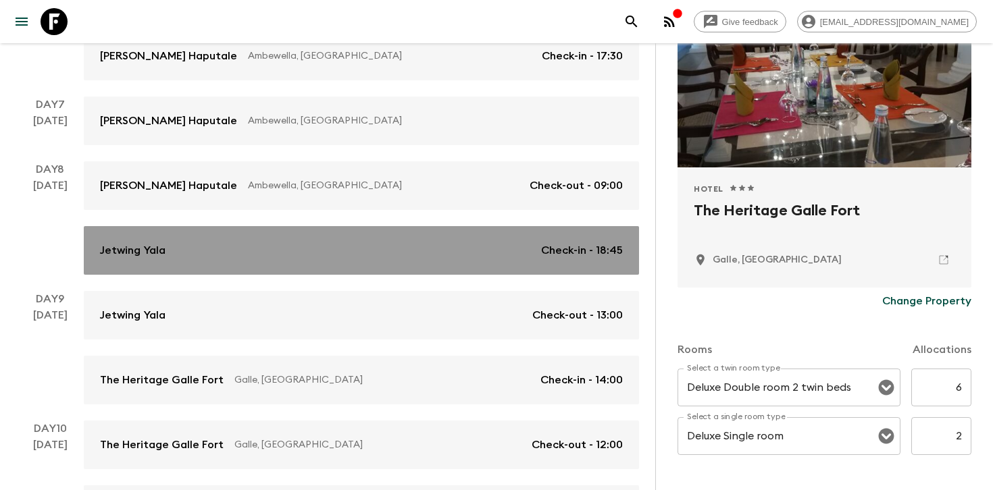
click at [418, 247] on div "Jetwing Yala Check-in - 18:45" at bounding box center [361, 251] width 523 height 16
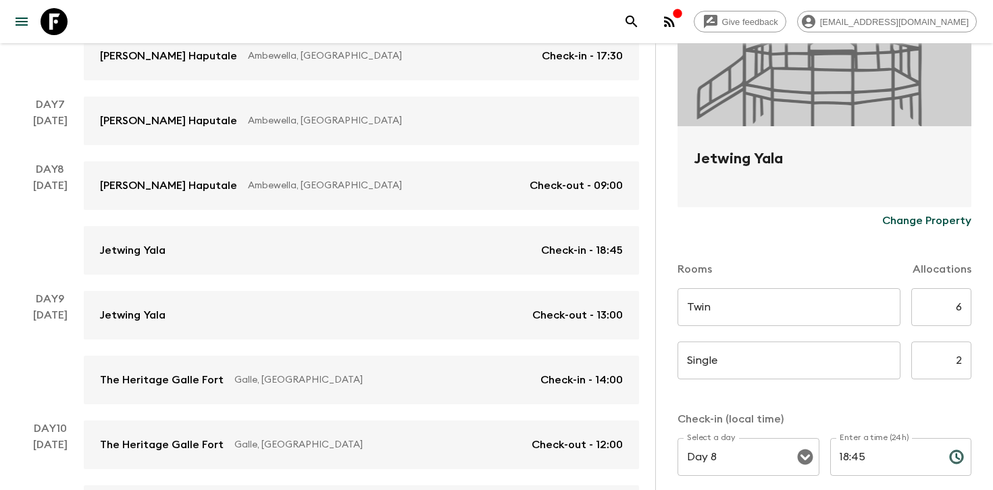
scroll to position [203, 0]
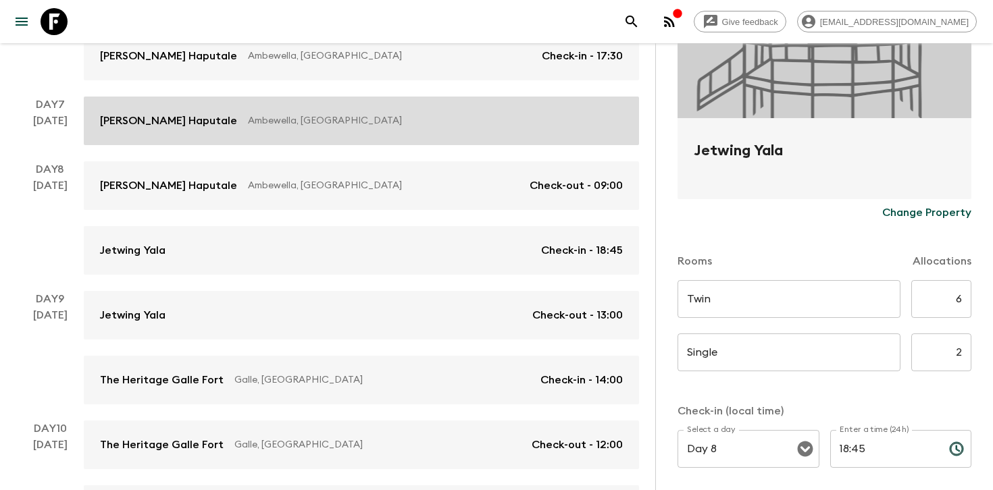
click at [529, 122] on p "Ambewella, [GEOGRAPHIC_DATA]" at bounding box center [430, 121] width 364 height 14
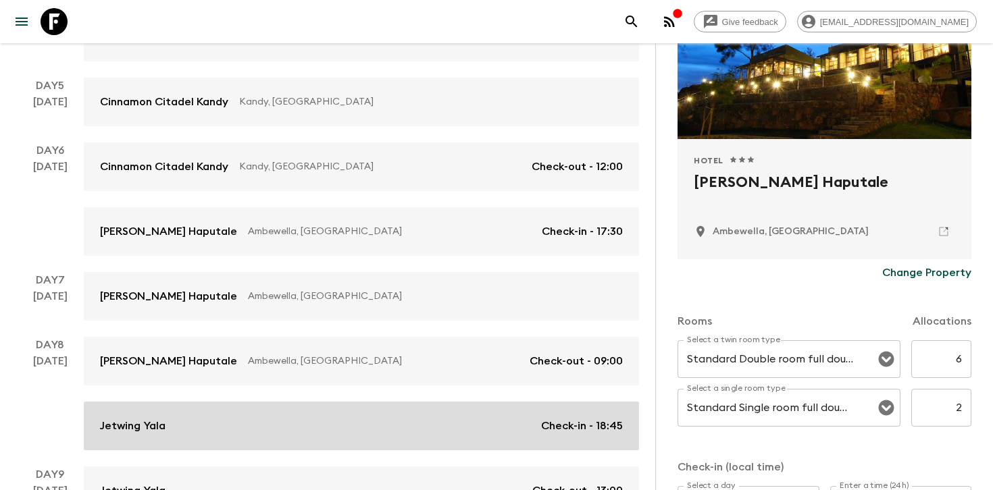
scroll to position [501, 0]
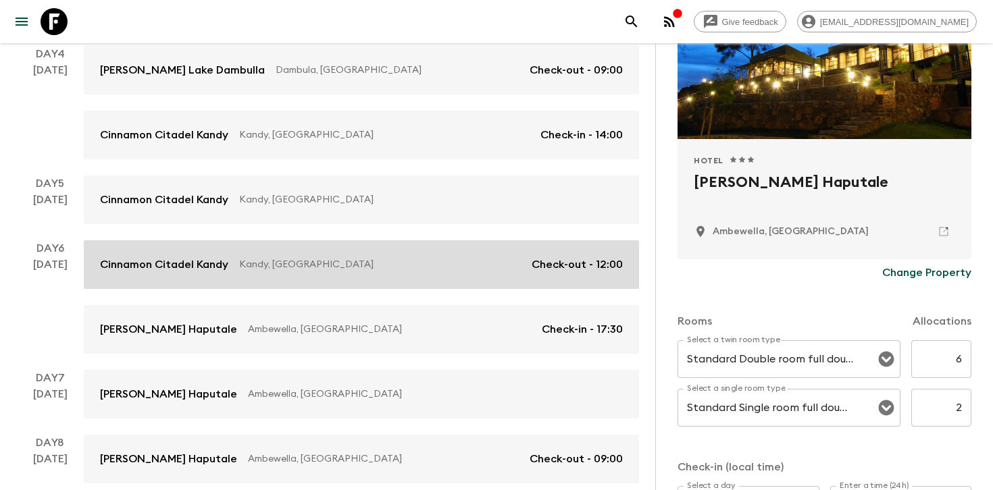
click at [390, 256] on link "Cinnamon Citadel Kandy Kandy, [GEOGRAPHIC_DATA] Check-out - 12:00" at bounding box center [361, 265] width 555 height 49
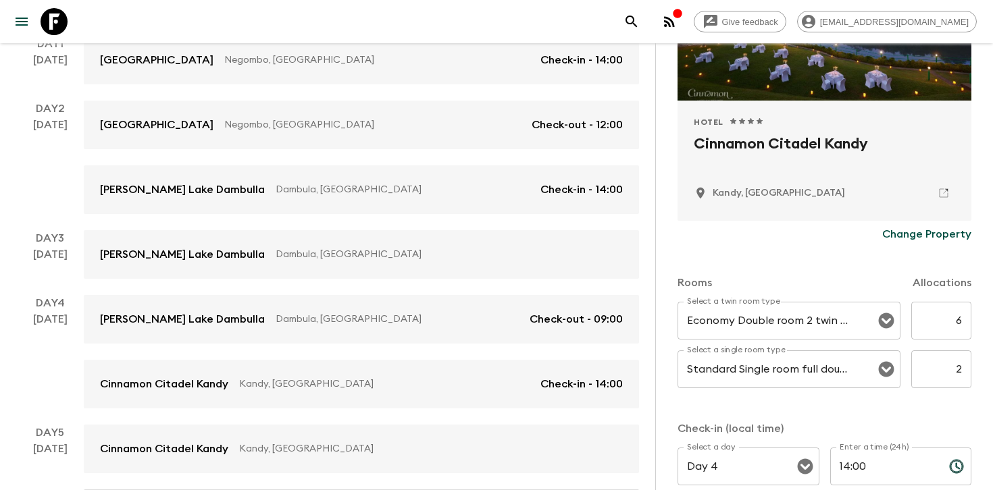
scroll to position [161, 0]
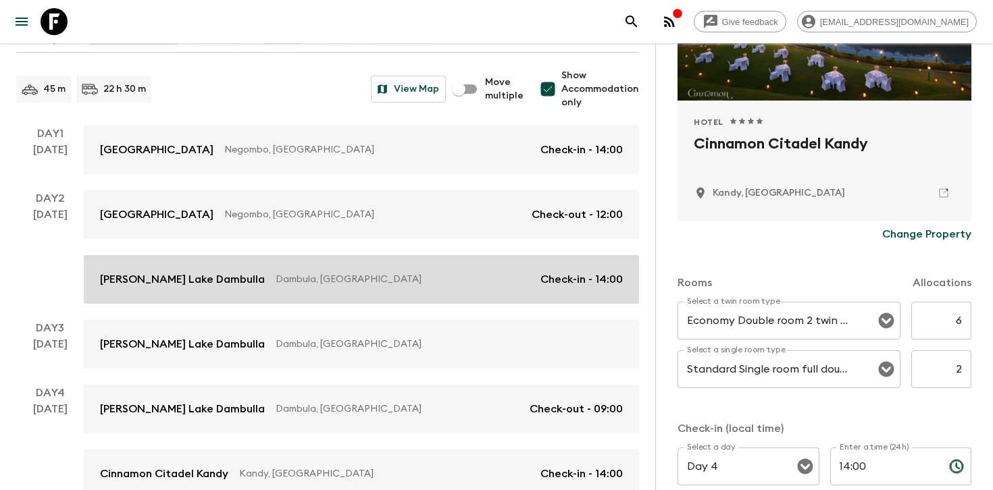
click at [360, 284] on p "Dambula, [GEOGRAPHIC_DATA]" at bounding box center [403, 280] width 254 height 14
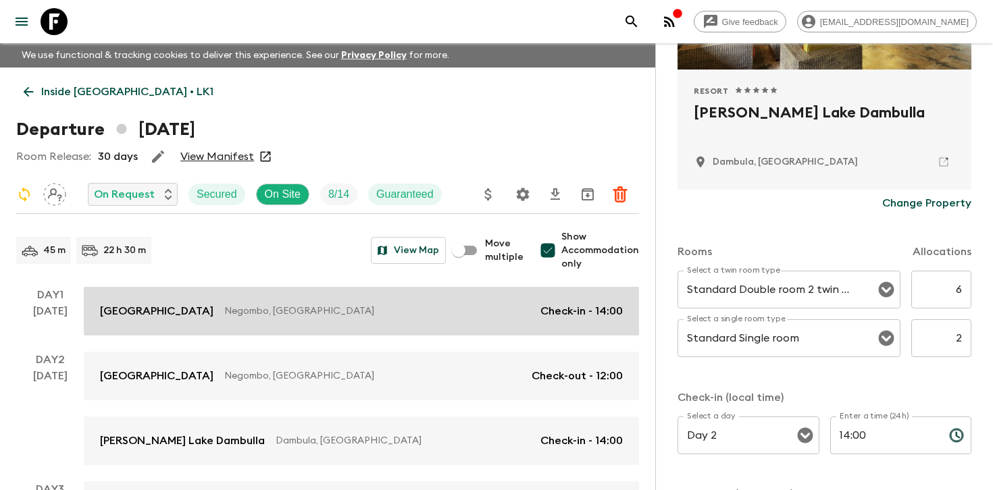
click at [327, 322] on link "Jetwing Lagoon Negombo, [GEOGRAPHIC_DATA] Check-in - 14:00" at bounding box center [361, 311] width 555 height 49
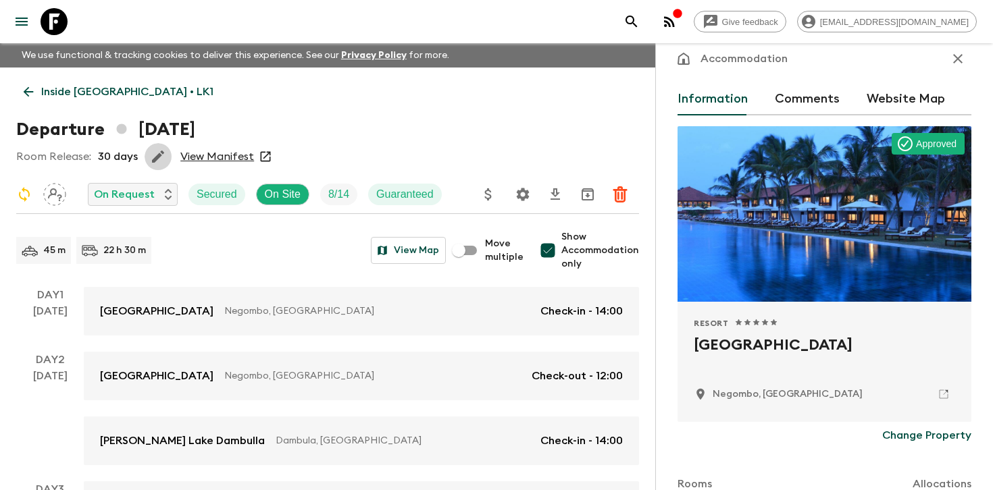
click at [163, 151] on icon "button" at bounding box center [158, 157] width 16 height 16
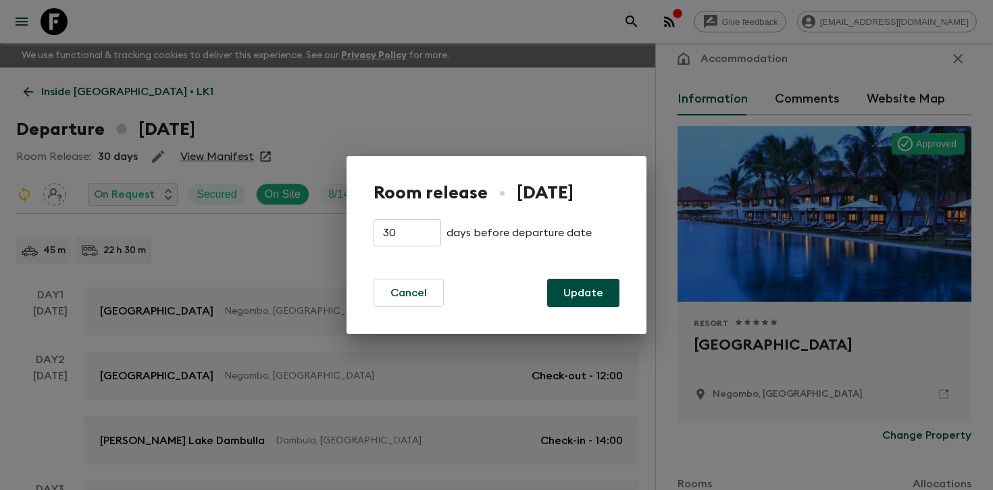
click at [399, 234] on input "30" at bounding box center [408, 233] width 68 height 27
type input "3"
type input "7"
click at [572, 286] on button "Update" at bounding box center [583, 293] width 72 height 28
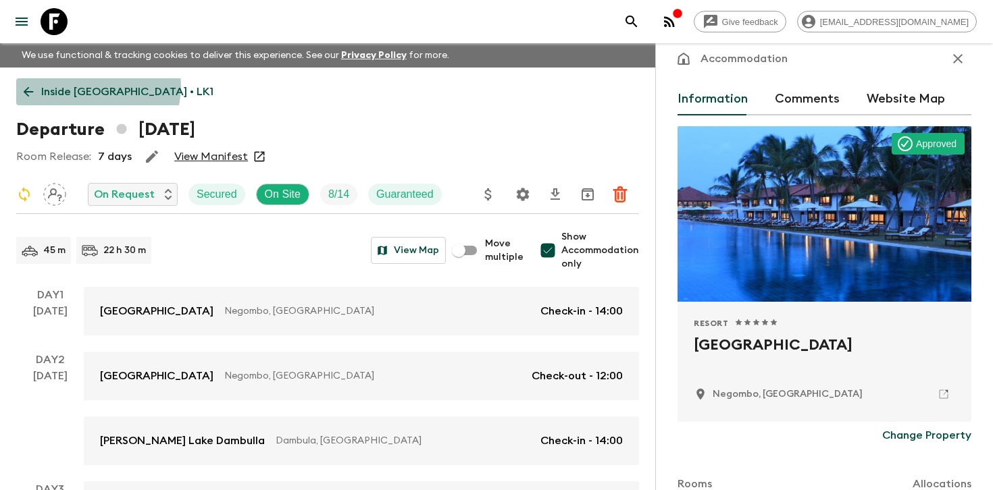
click at [97, 86] on p "Inside [GEOGRAPHIC_DATA] • LK1" at bounding box center [127, 92] width 172 height 16
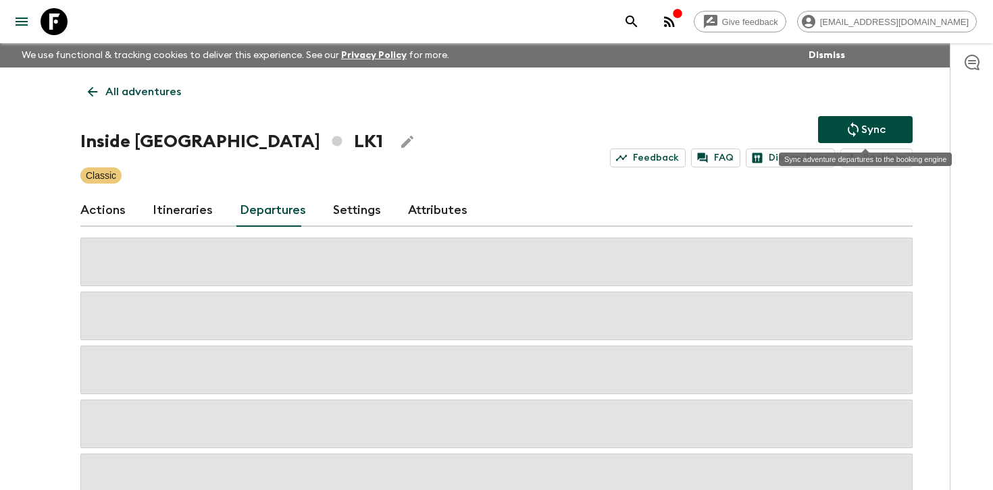
click at [844, 132] on button "Sync" at bounding box center [865, 129] width 95 height 27
